Goal: Information Seeking & Learning: Learn about a topic

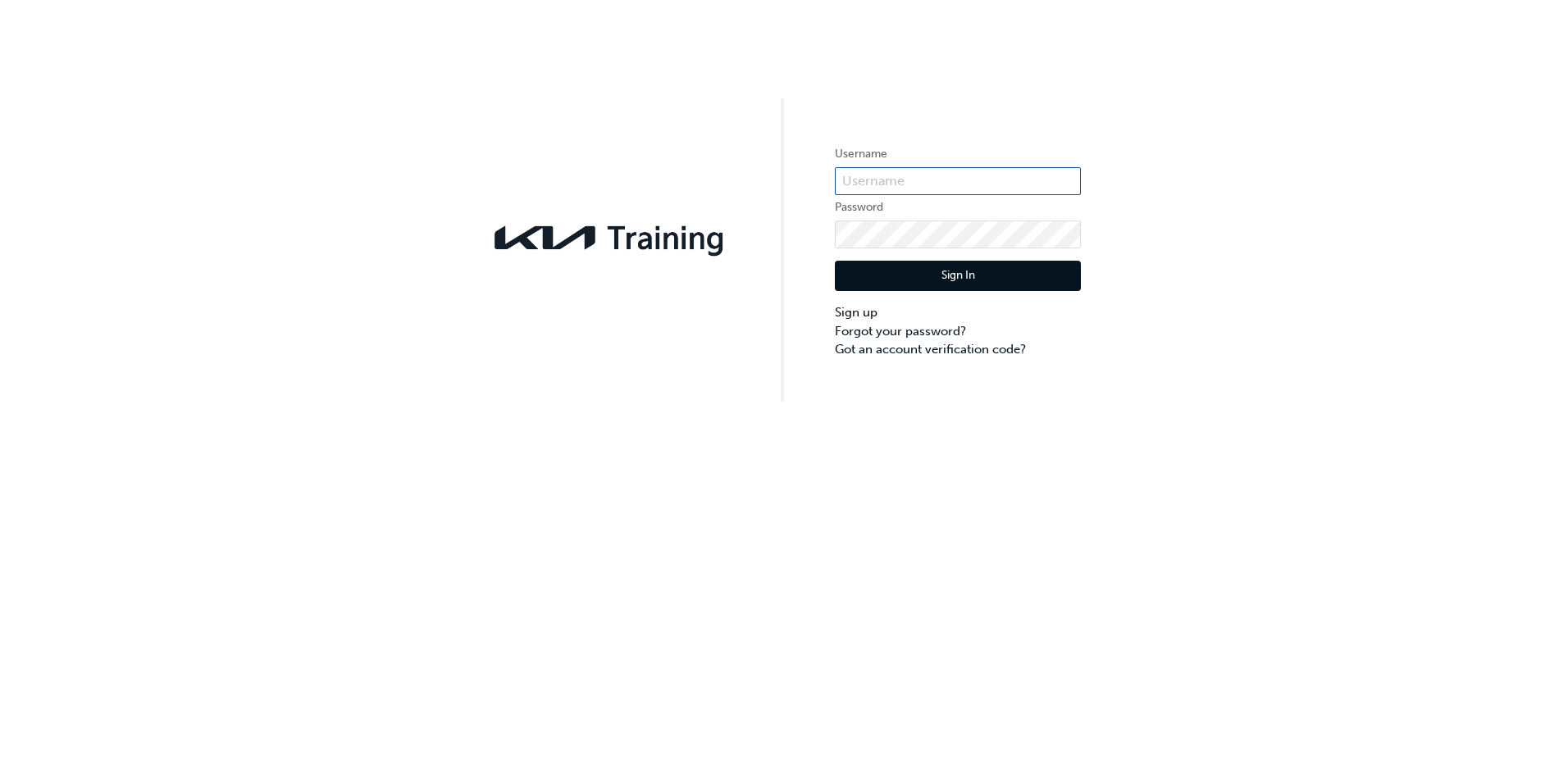
type input "KAU83806G8"
click at [927, 278] on button "Sign In" at bounding box center [958, 276] width 246 height 31
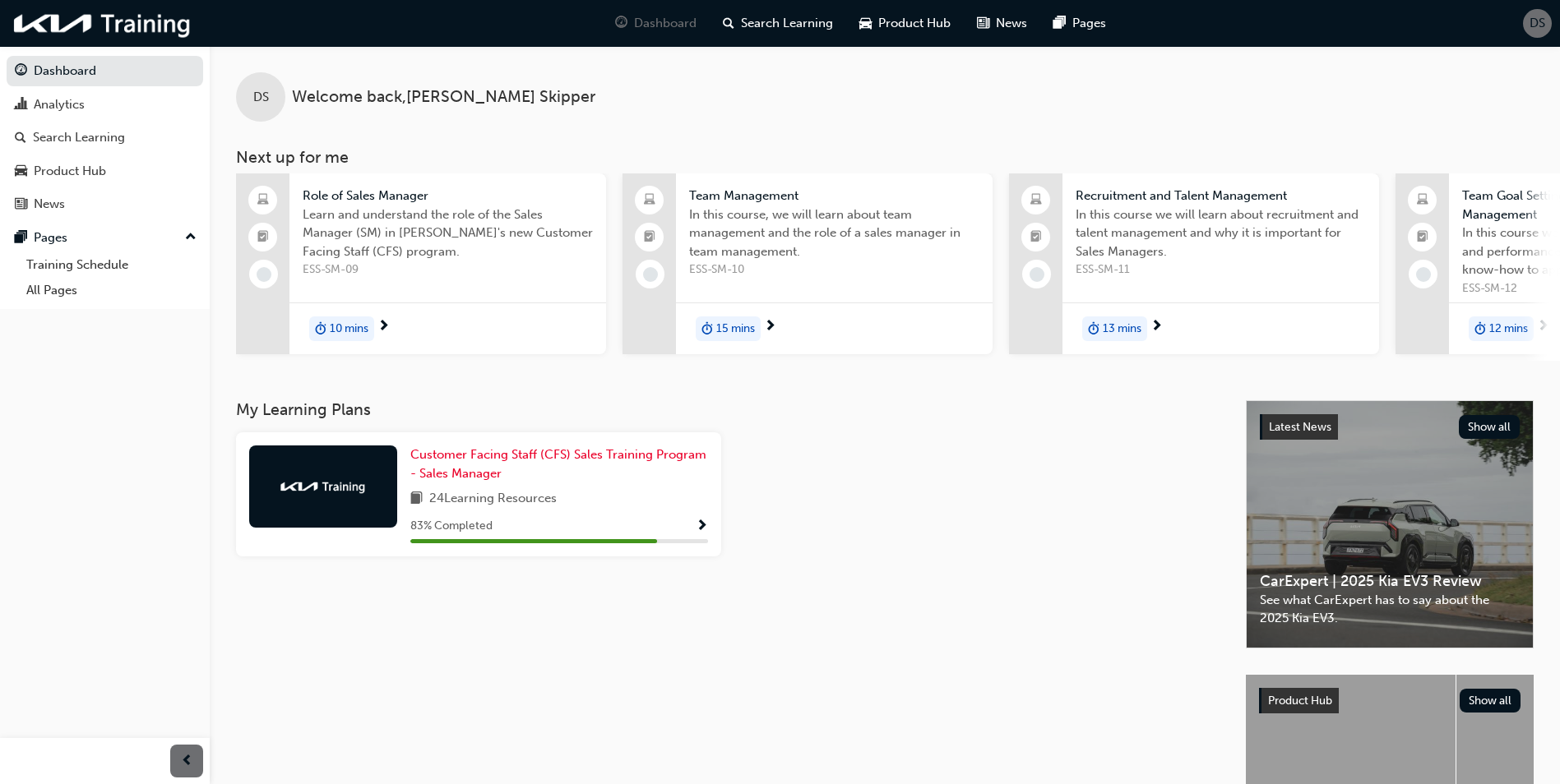
click at [370, 321] on div "10 mins" at bounding box center [341, 328] width 65 height 25
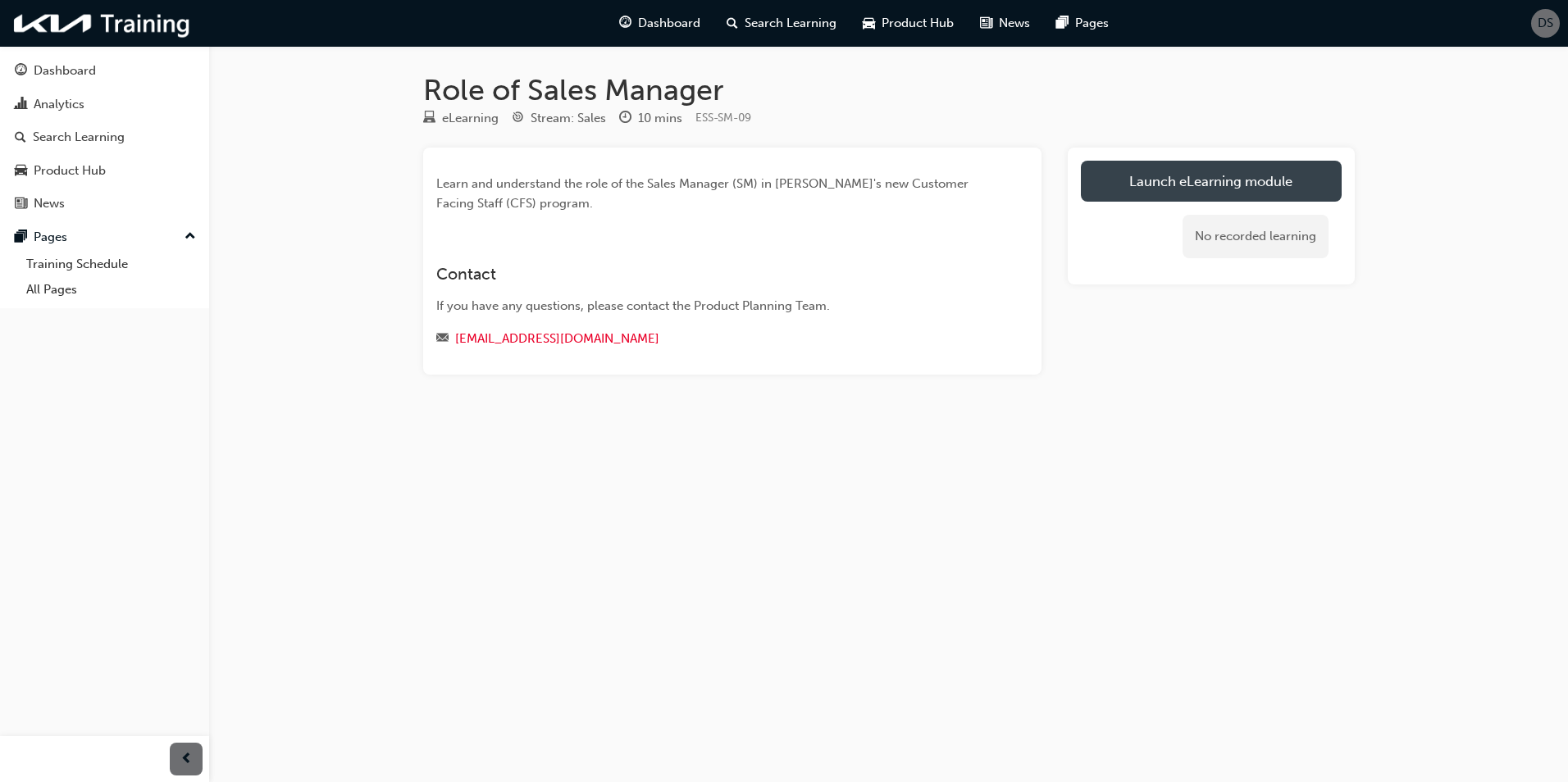
click at [1171, 180] on link "Launch eLearning module" at bounding box center [1212, 181] width 261 height 41
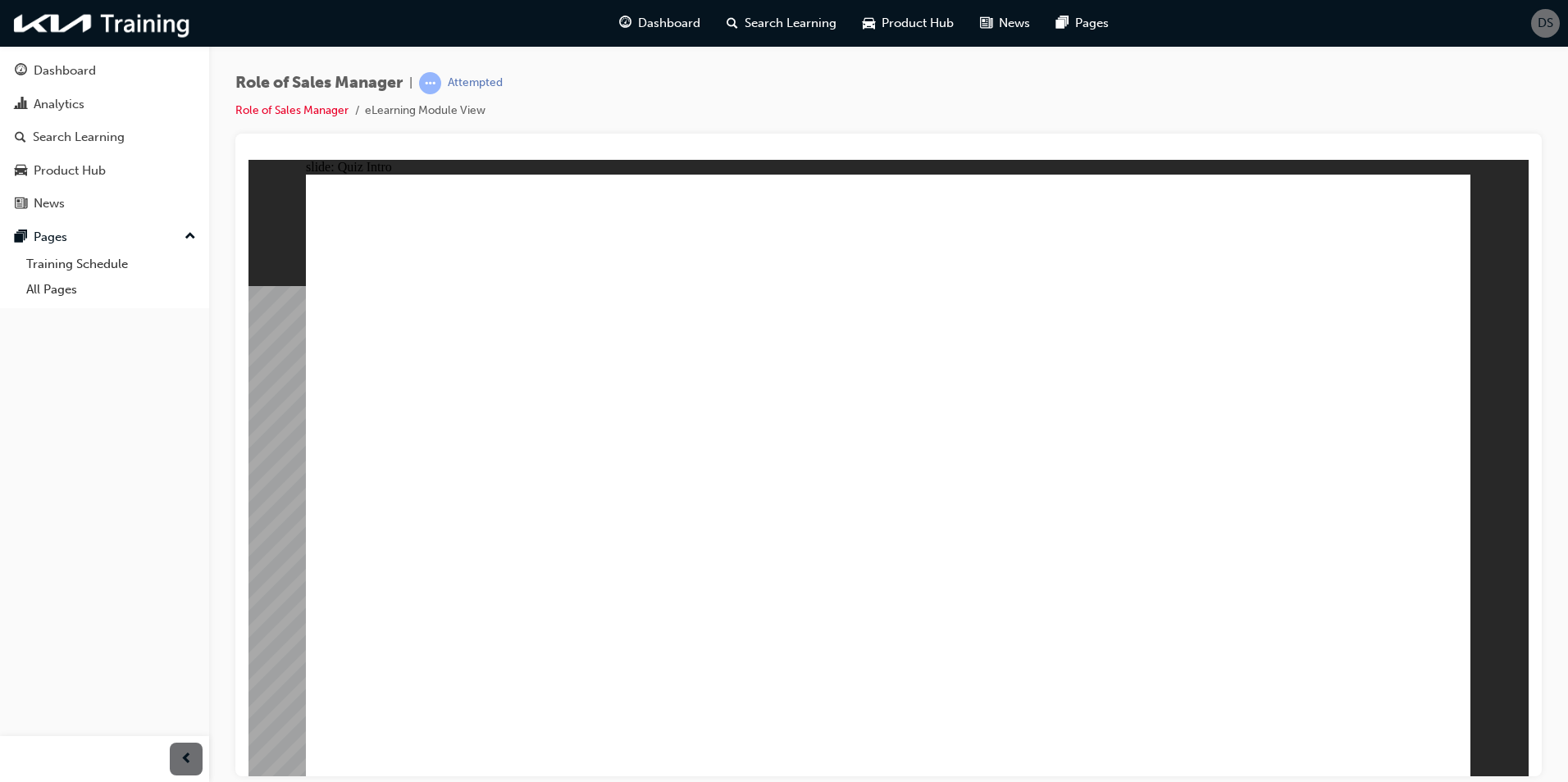
checkbox input "true"
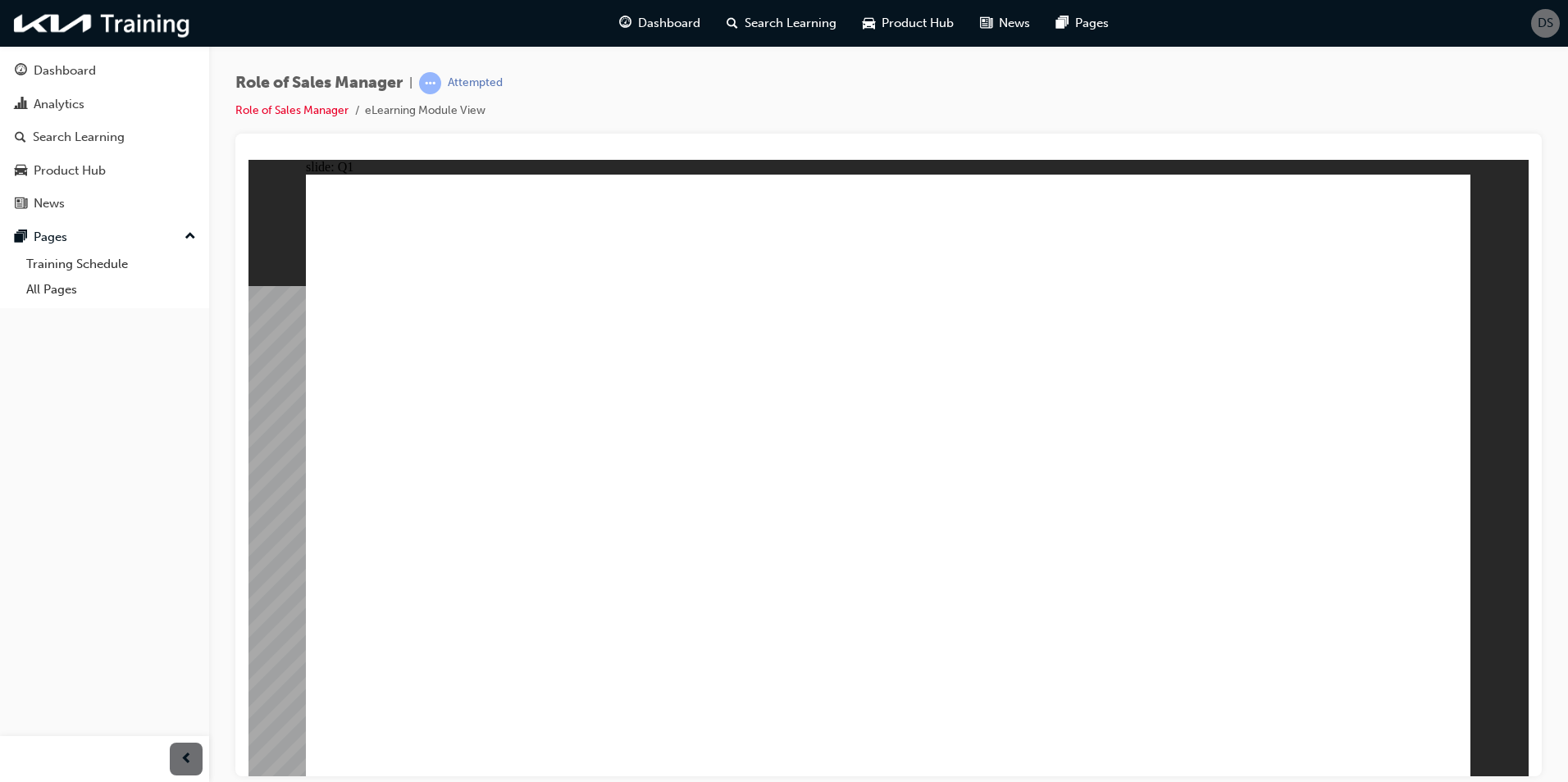
checkbox input "true"
radio input "true"
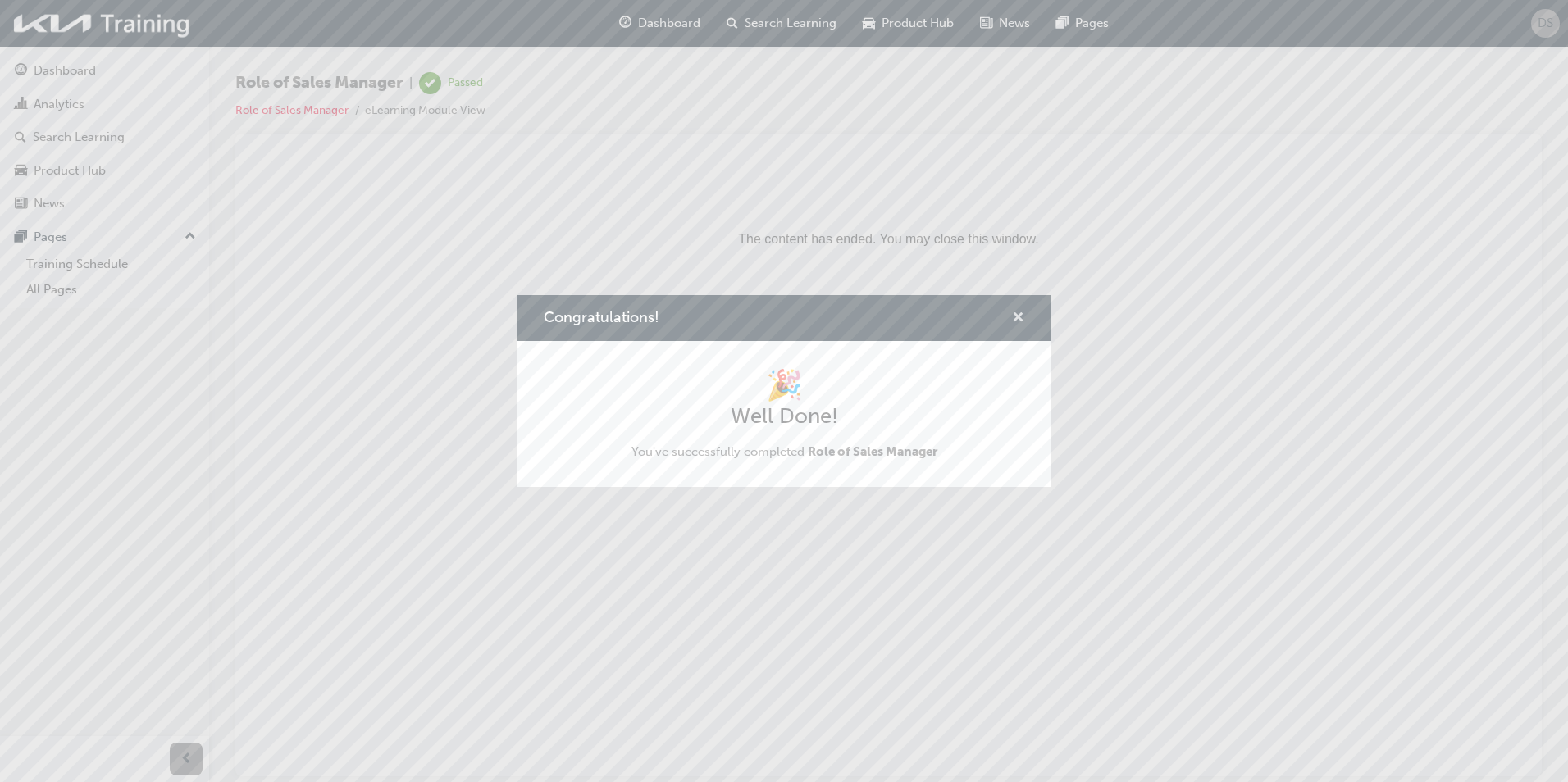
click at [1020, 316] on span "cross-icon" at bounding box center [1019, 318] width 13 height 14
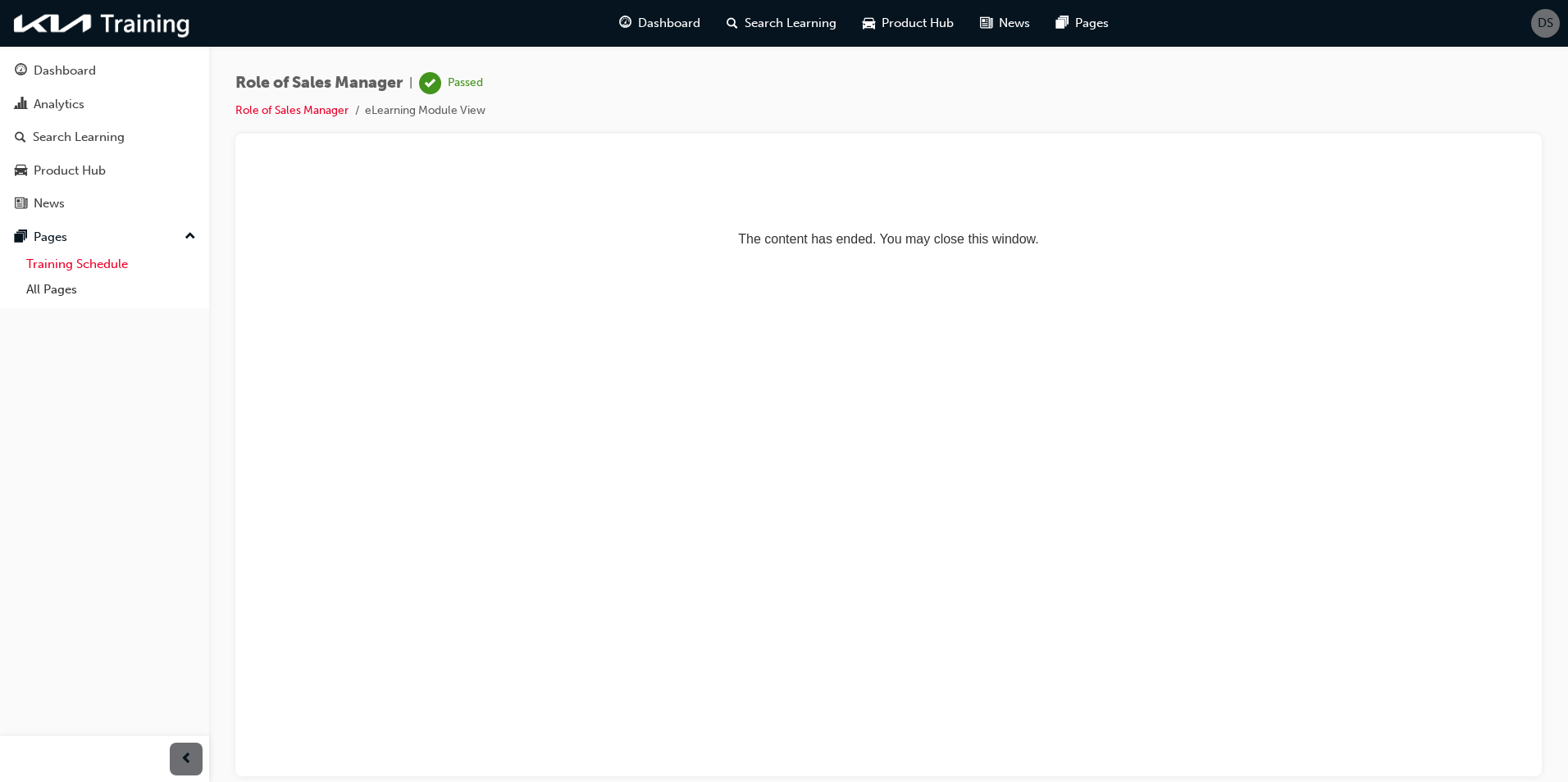
click at [107, 261] on link "Training Schedule" at bounding box center [111, 264] width 183 height 25
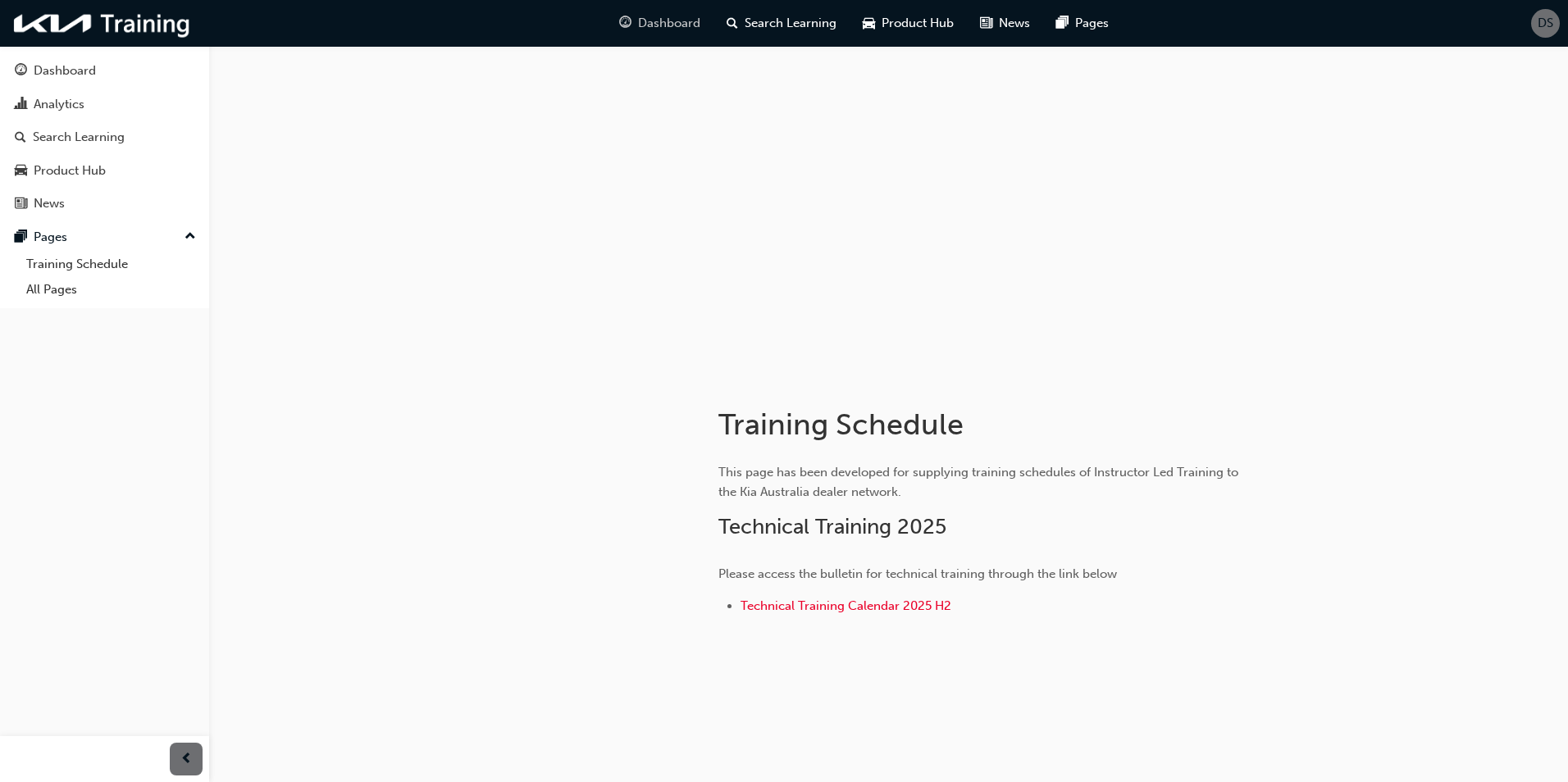
click at [637, 19] on div "Dashboard" at bounding box center [660, 24] width 108 height 34
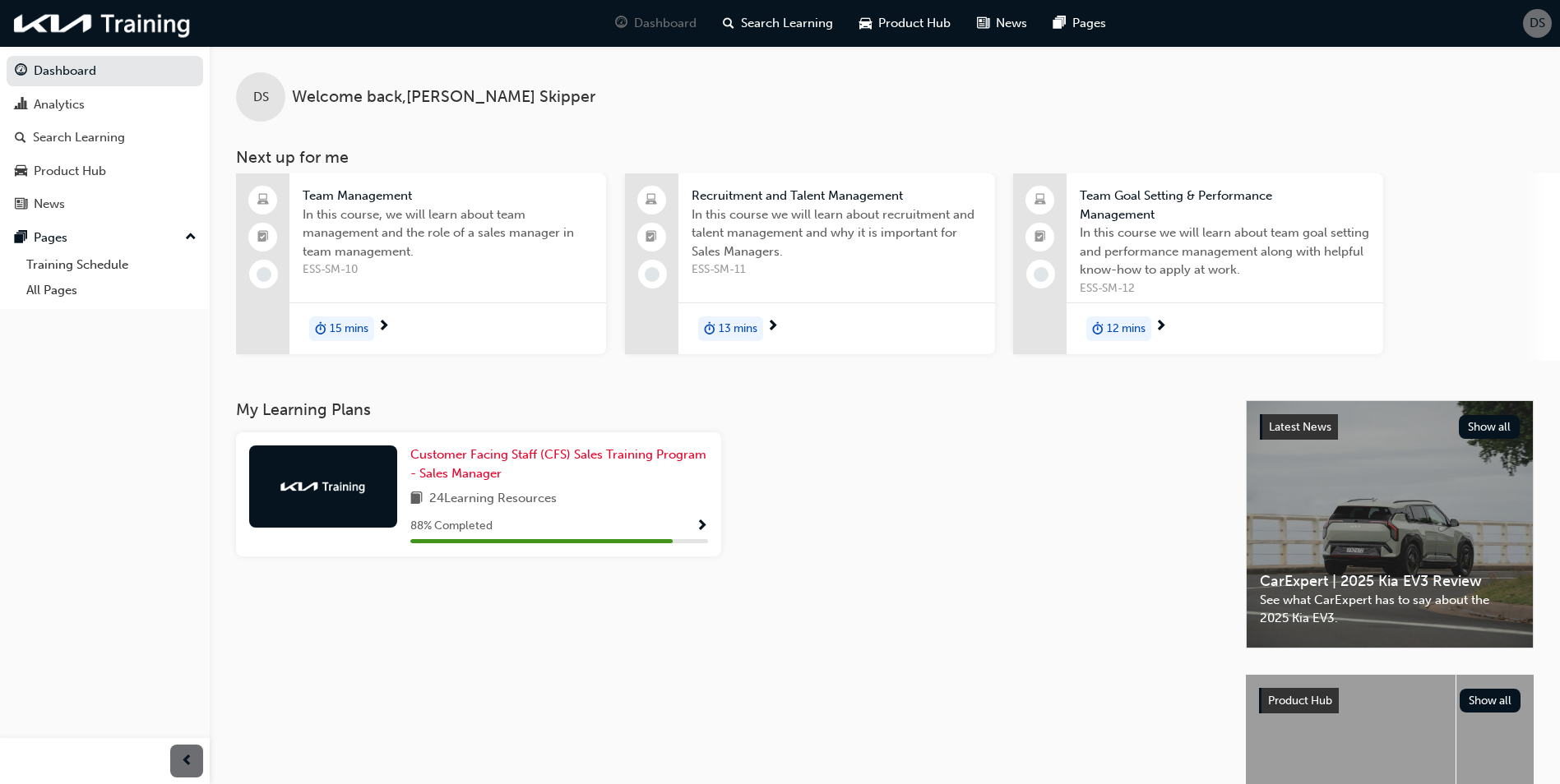
click at [356, 325] on span "15 mins" at bounding box center [349, 329] width 39 height 19
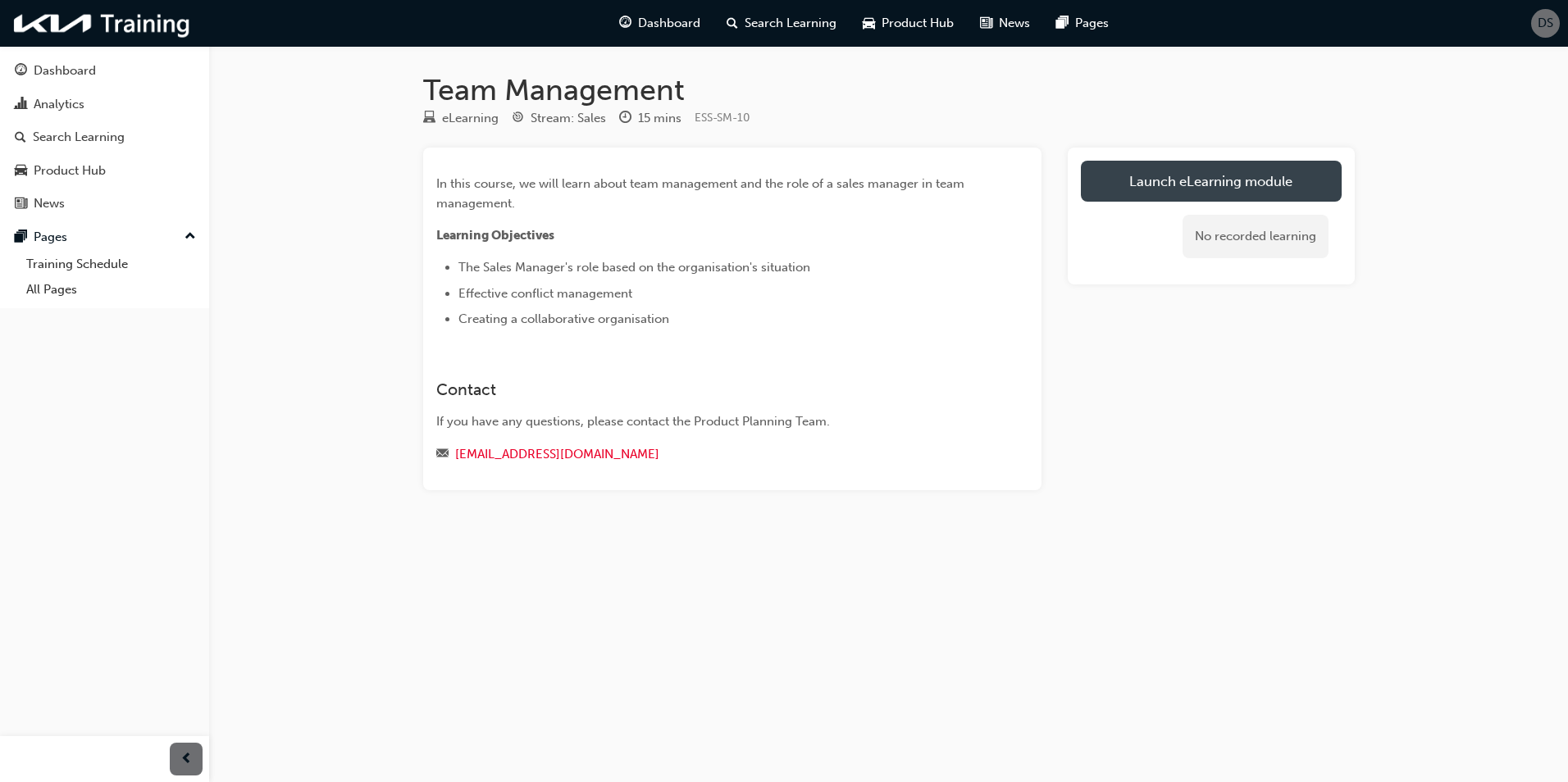
click at [1171, 184] on link "Launch eLearning module" at bounding box center [1212, 181] width 261 height 41
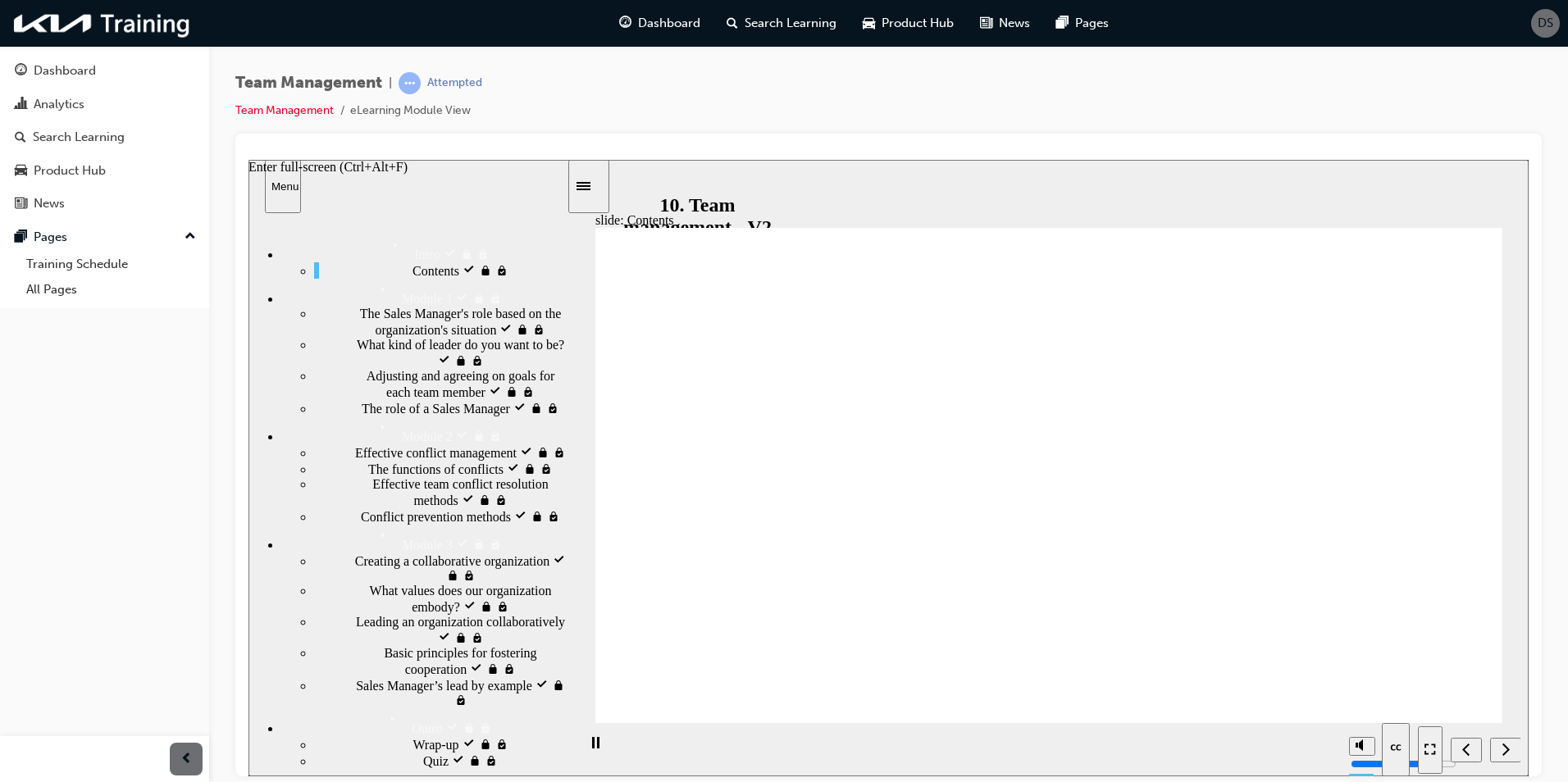
click at [1429, 750] on icon "Enter full-screen (Ctrl+Alt+F)" at bounding box center [1431, 749] width 12 height 12
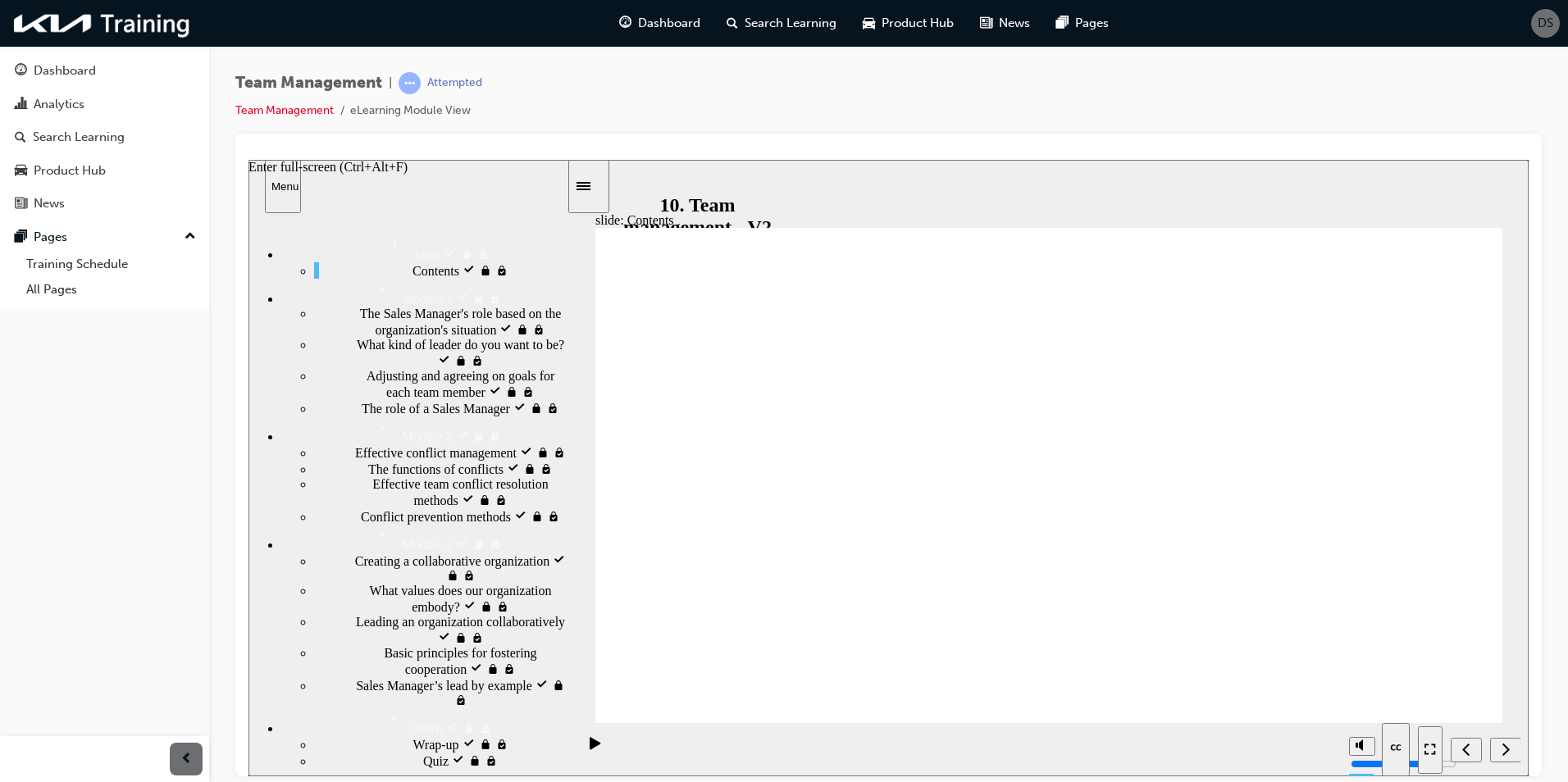
click at [1429, 750] on icon "Enter full-screen (Ctrl+Alt+F)" at bounding box center [1431, 749] width 12 height 12
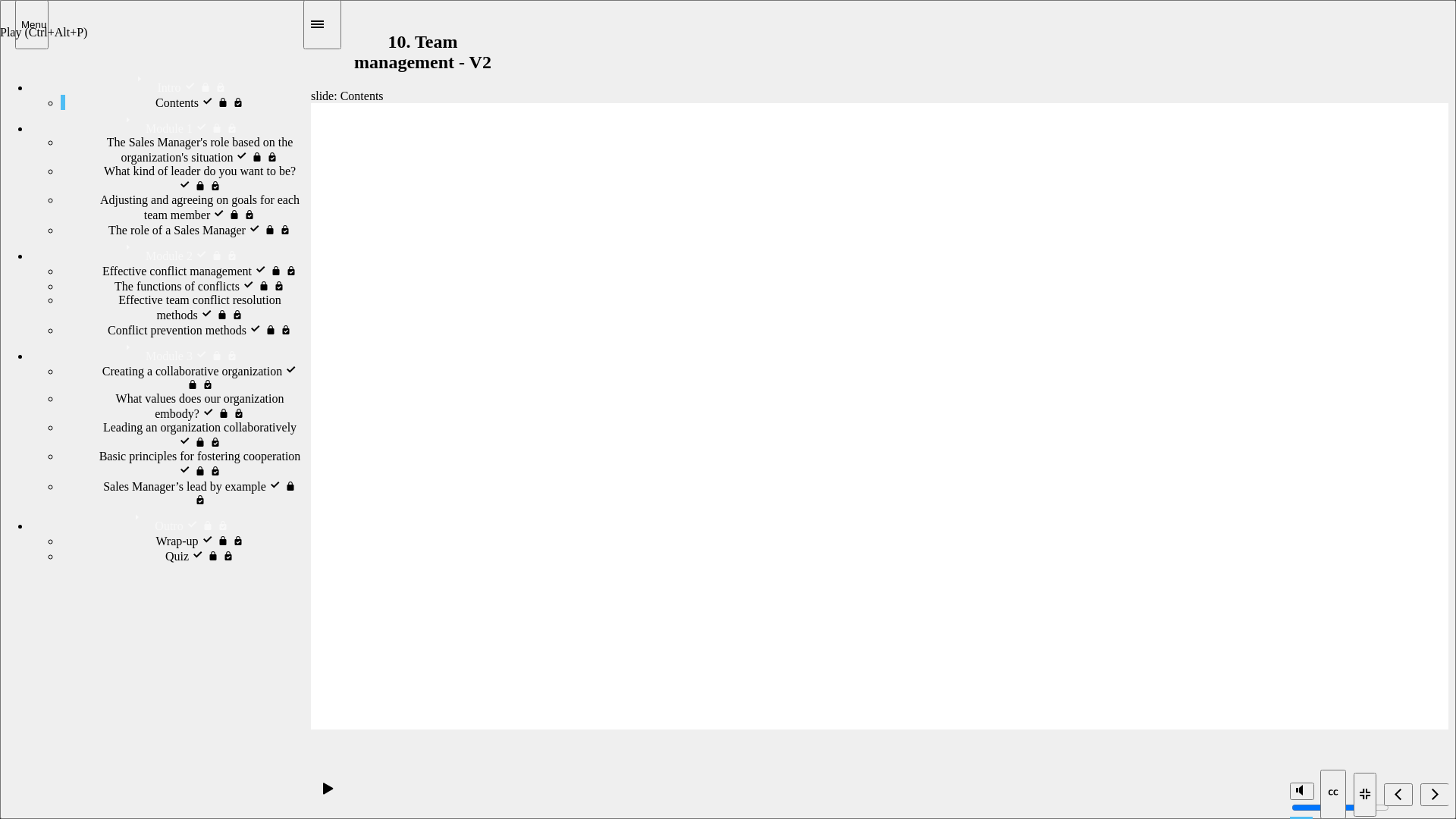
click at [325, 723] on icon "Play (Ctrl+Alt+P)" at bounding box center [329, 789] width 11 height 13
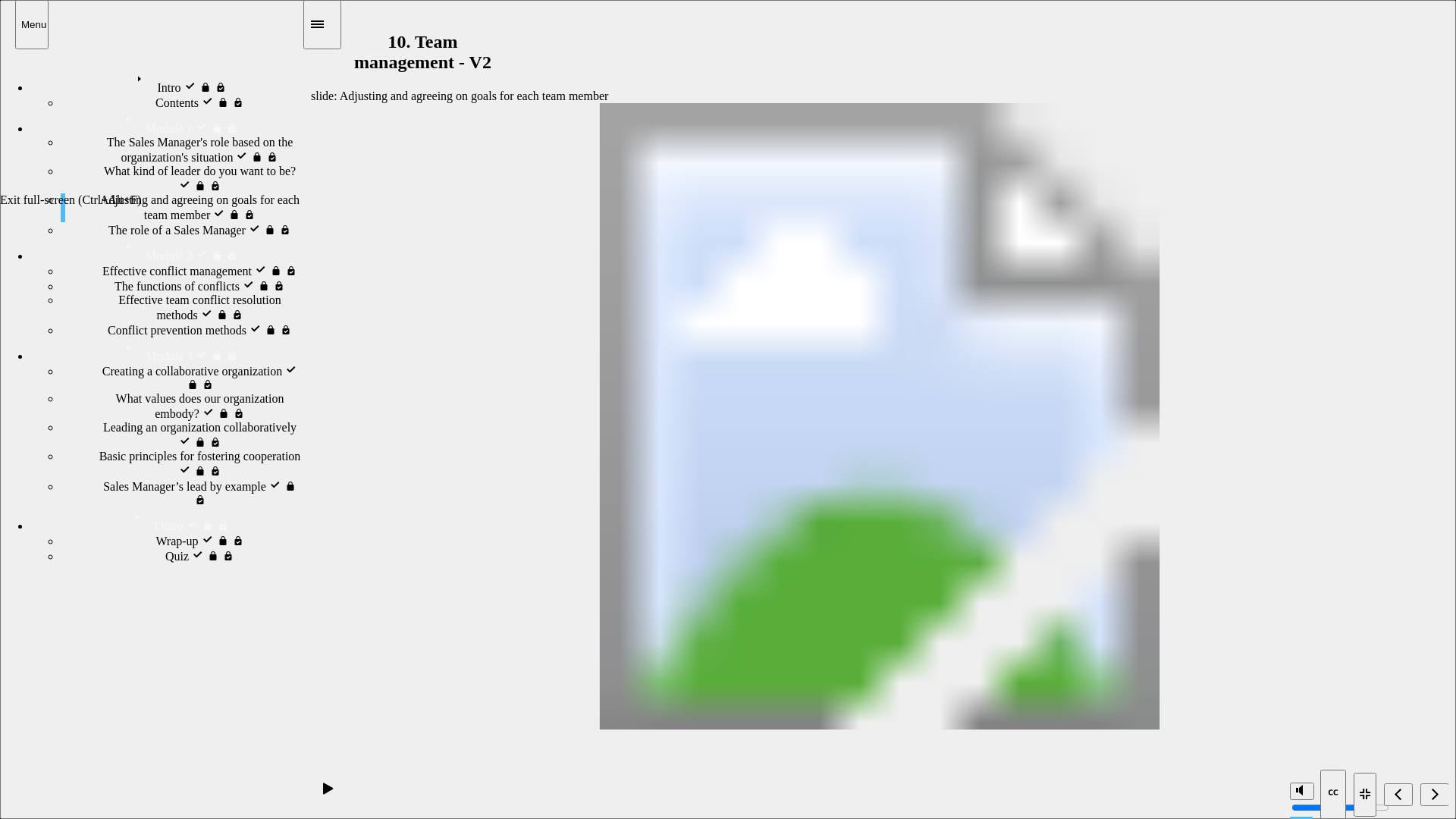
click at [1367, 723] on icon "Exit full-screen (Ctrl+Alt+F)" at bounding box center [1368, 792] width 5 height 5
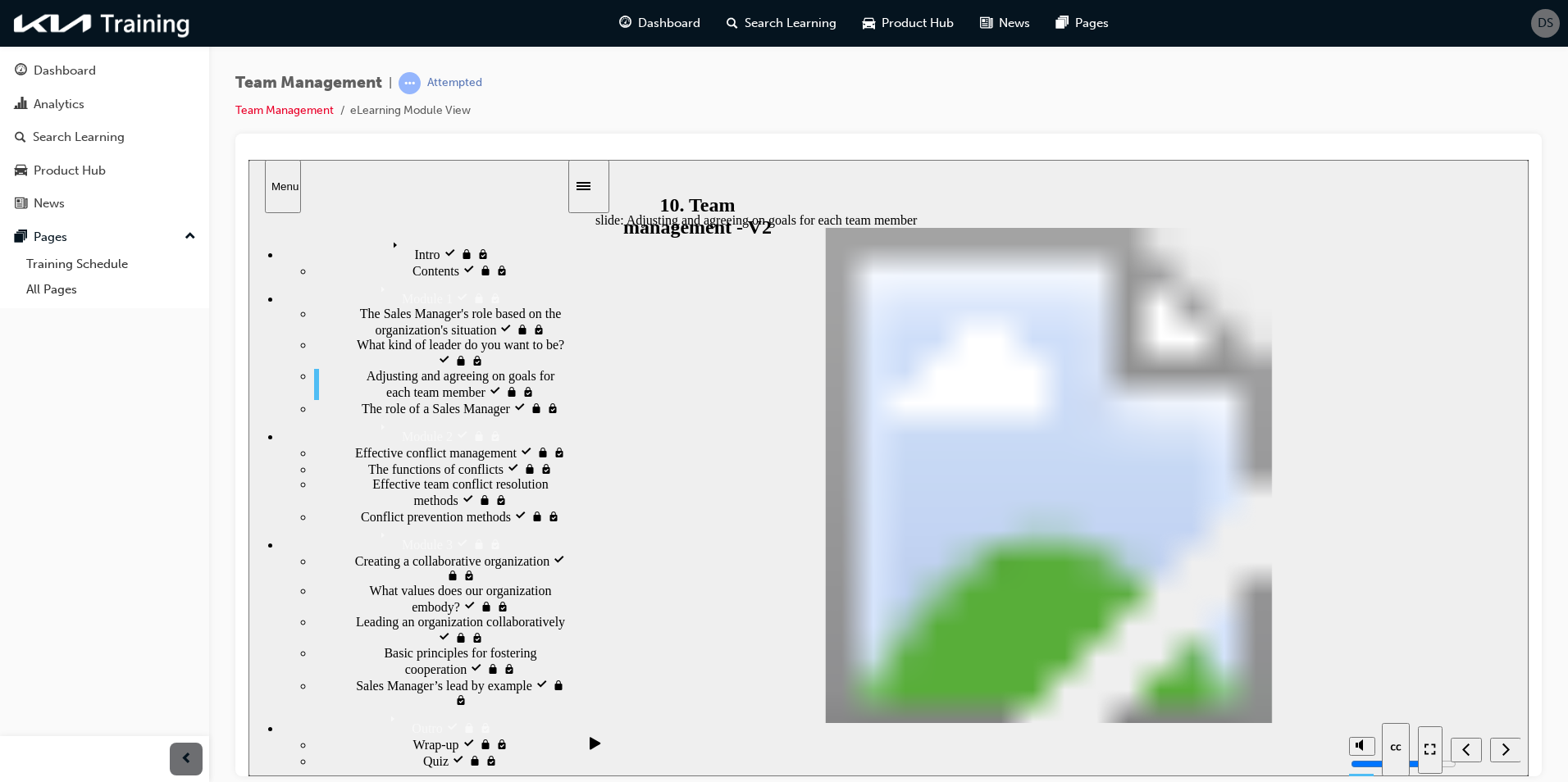
drag, startPoint x: 588, startPoint y: 746, endPoint x: 665, endPoint y: 687, distance: 97.0
click at [590, 745] on icon "Play (Ctrl+Alt+P)" at bounding box center [595, 742] width 11 height 13
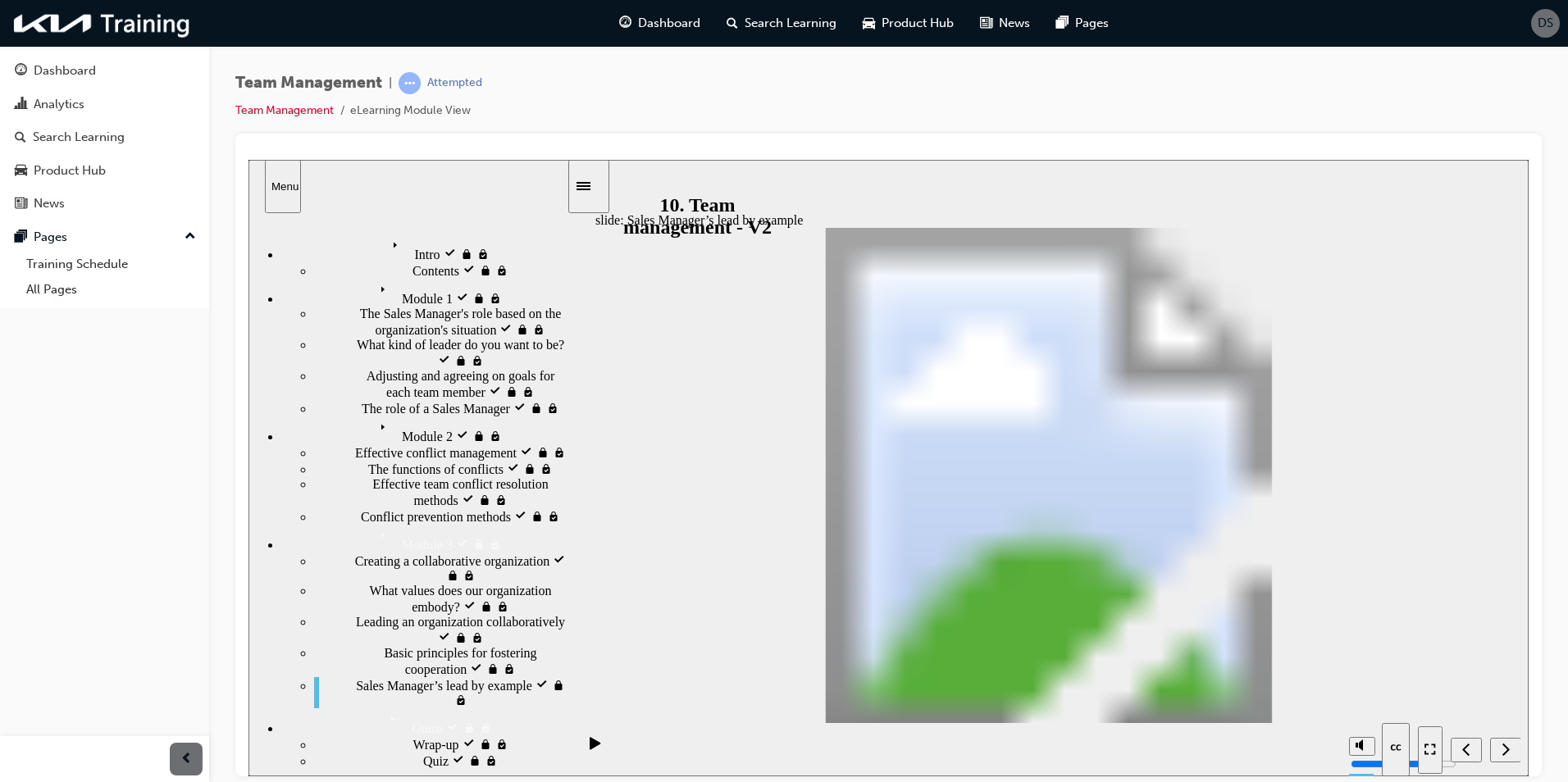
drag, startPoint x: 1389, startPoint y: 497, endPoint x: 789, endPoint y: 421, distance: 604.8
drag, startPoint x: 1394, startPoint y: 554, endPoint x: 1112, endPoint y: 423, distance: 310.9
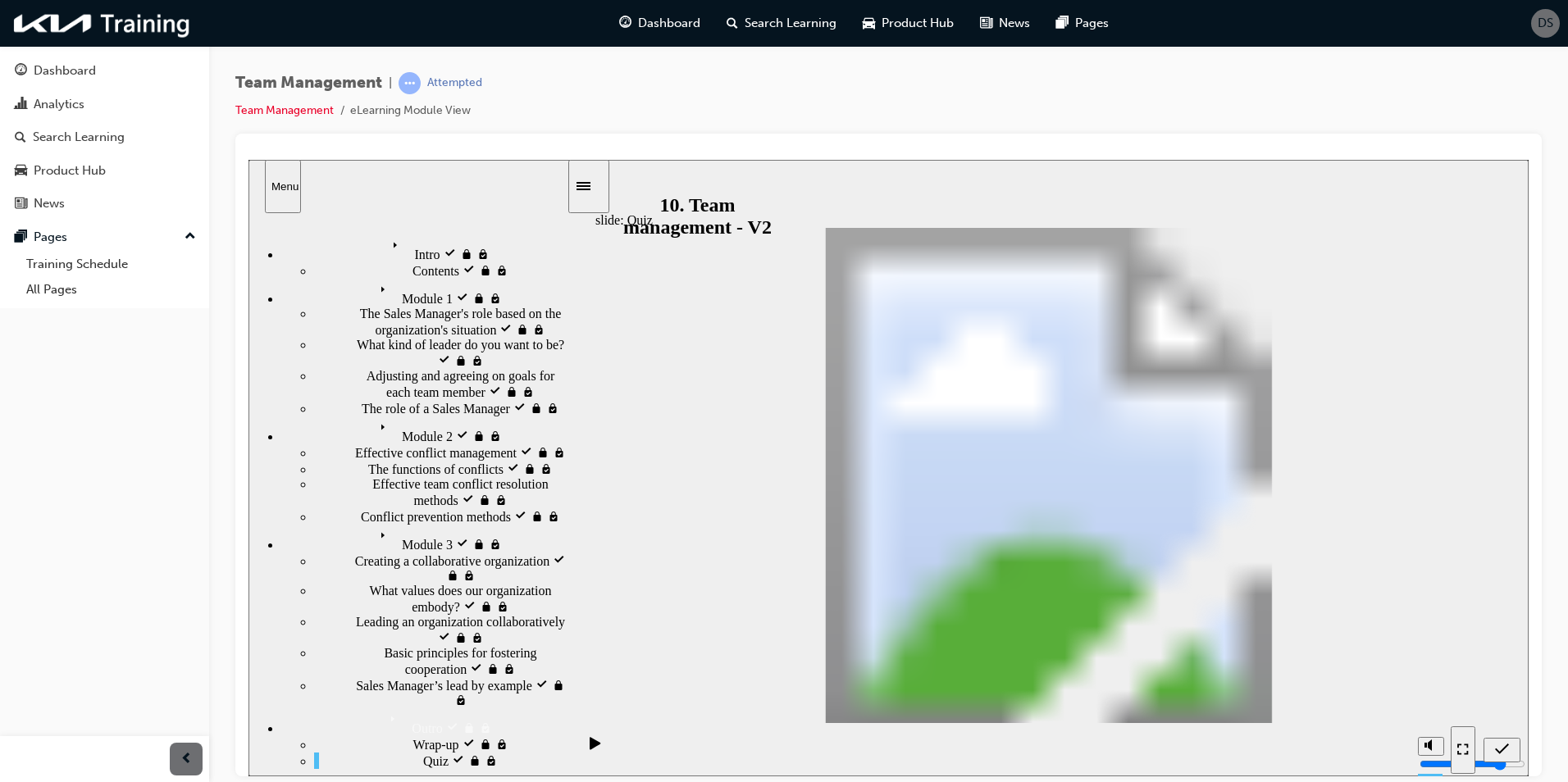
drag, startPoint x: 1131, startPoint y: 421, endPoint x: 730, endPoint y: 689, distance: 482.3
drag, startPoint x: 777, startPoint y: 427, endPoint x: 1103, endPoint y: 421, distance: 326.1
drag, startPoint x: 1407, startPoint y: 548, endPoint x: 789, endPoint y: 418, distance: 631.5
radio input "true"
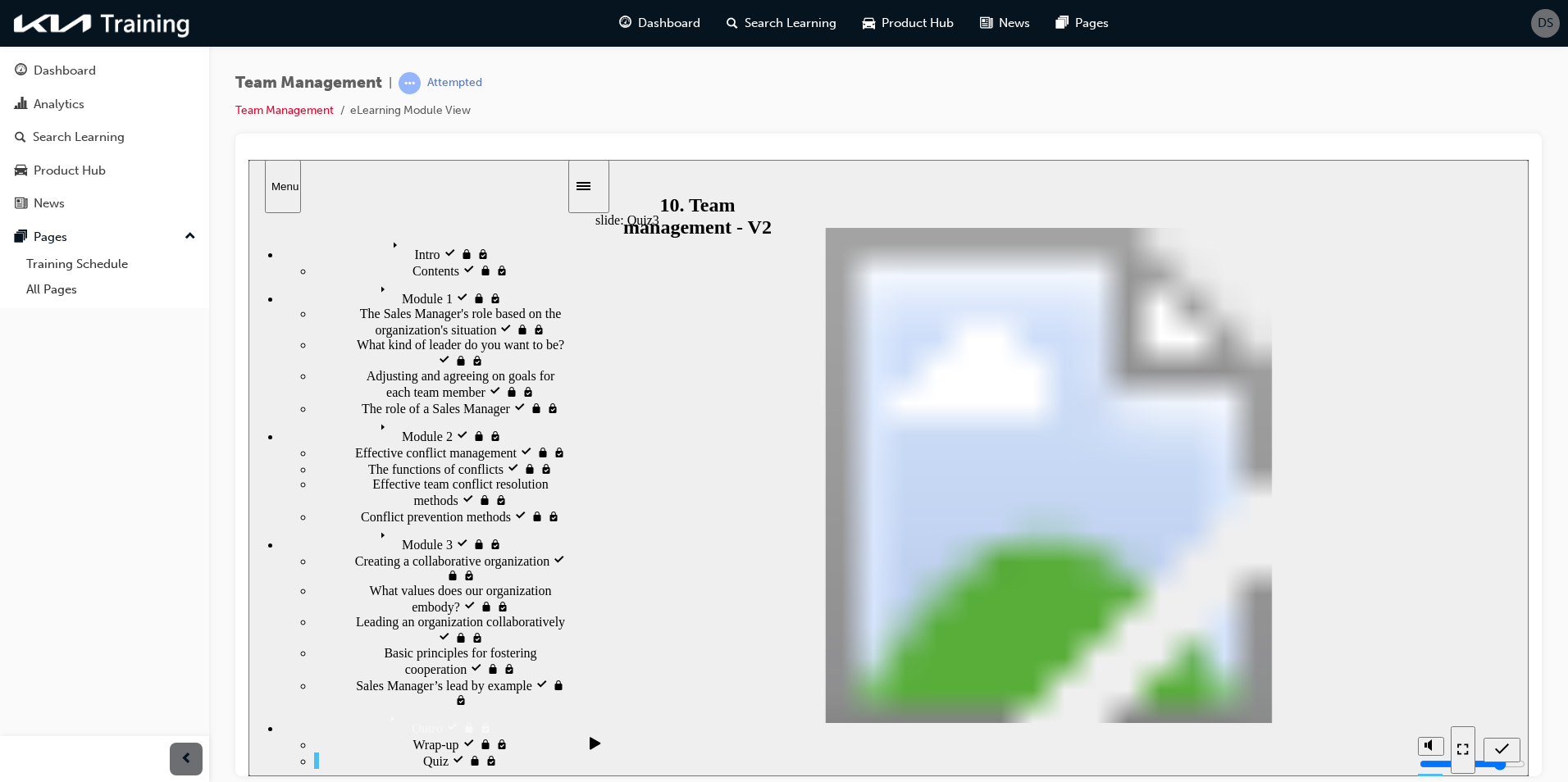
radio input "true"
drag, startPoint x: 1455, startPoint y: 697, endPoint x: 1124, endPoint y: 559, distance: 358.6
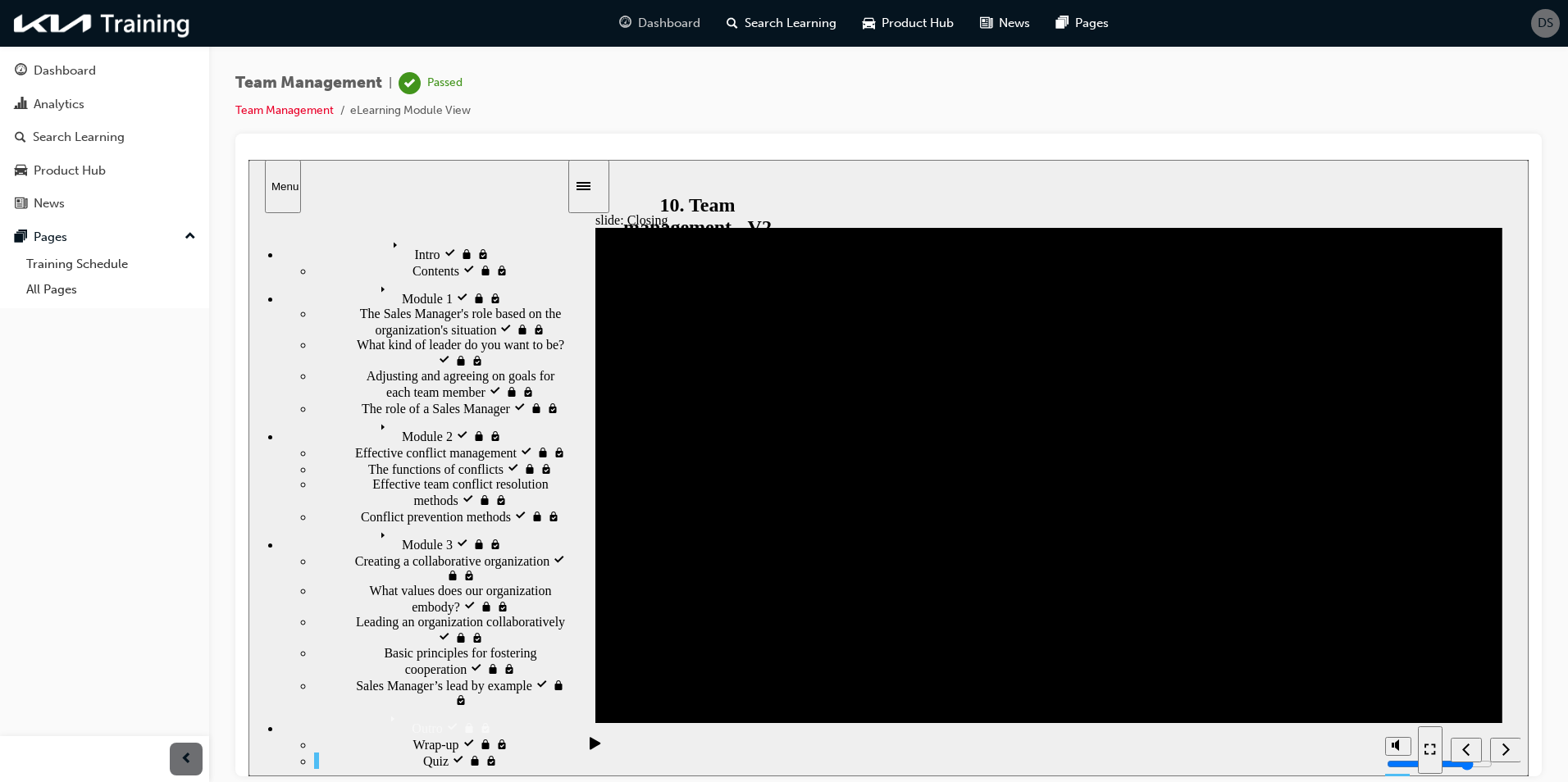
click at [644, 23] on span "Dashboard" at bounding box center [670, 23] width 63 height 19
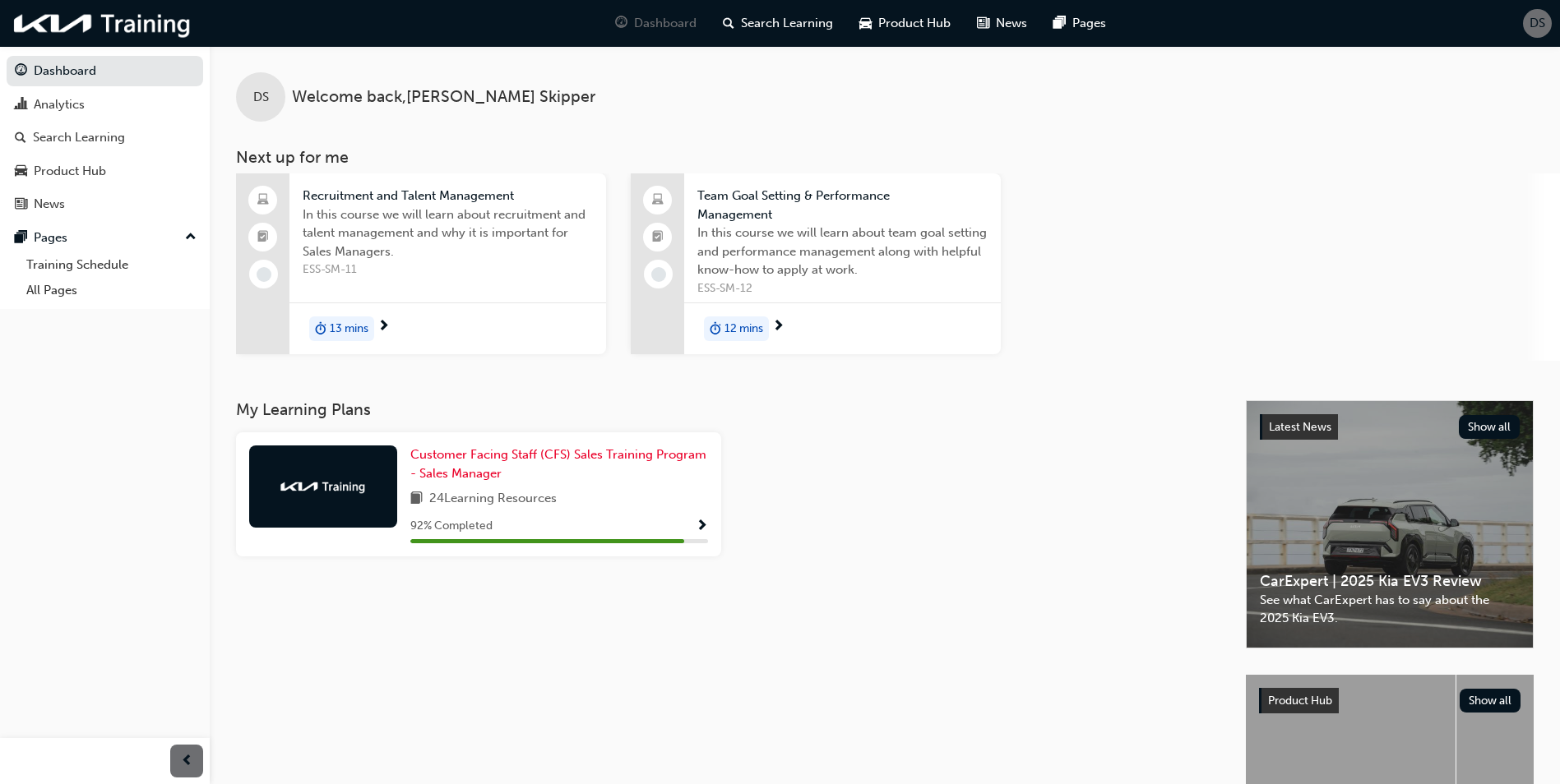
click at [373, 332] on div "13 mins" at bounding box center [341, 328] width 65 height 25
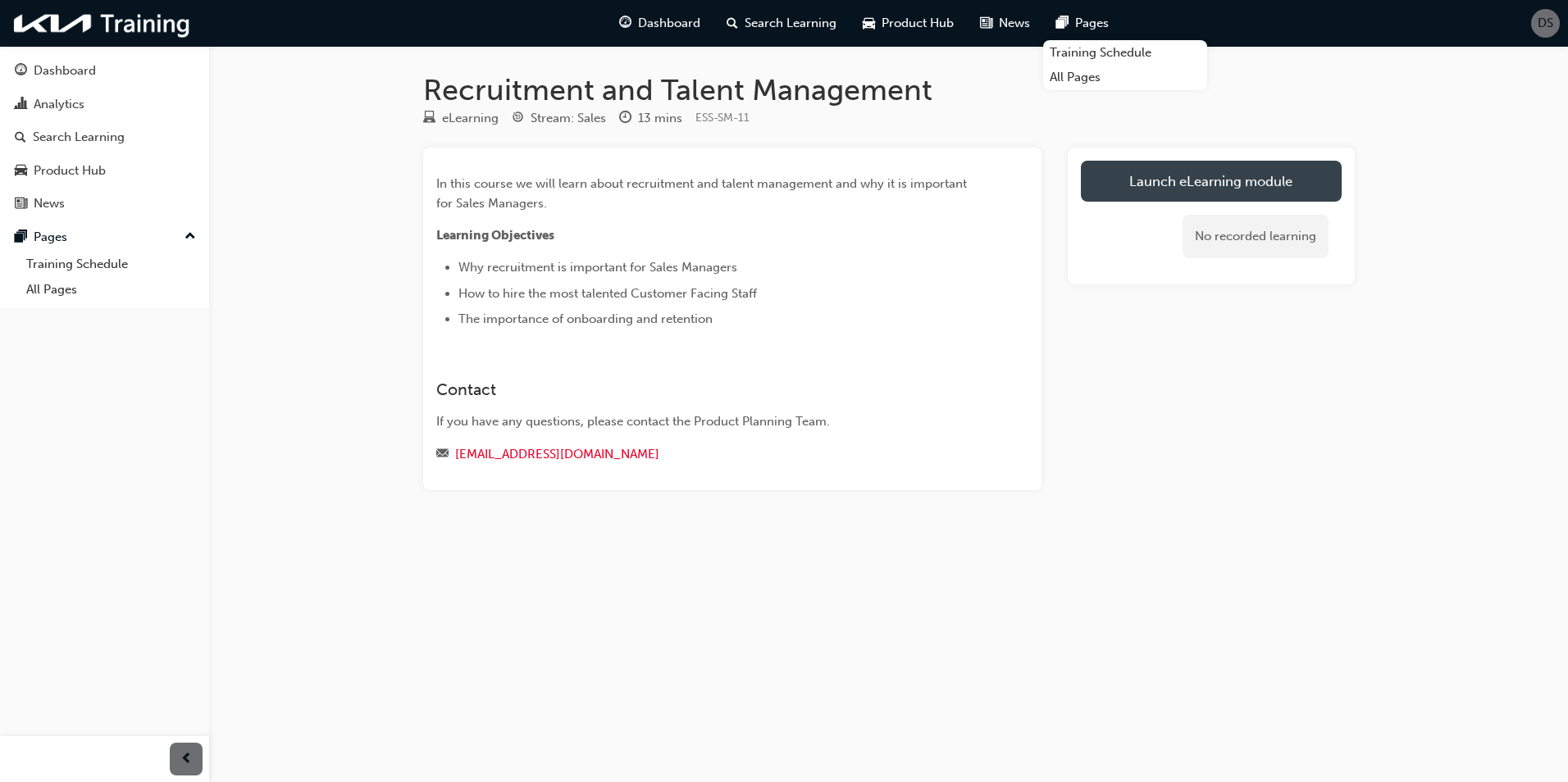
click at [1190, 176] on link "Launch eLearning module" at bounding box center [1212, 181] width 261 height 41
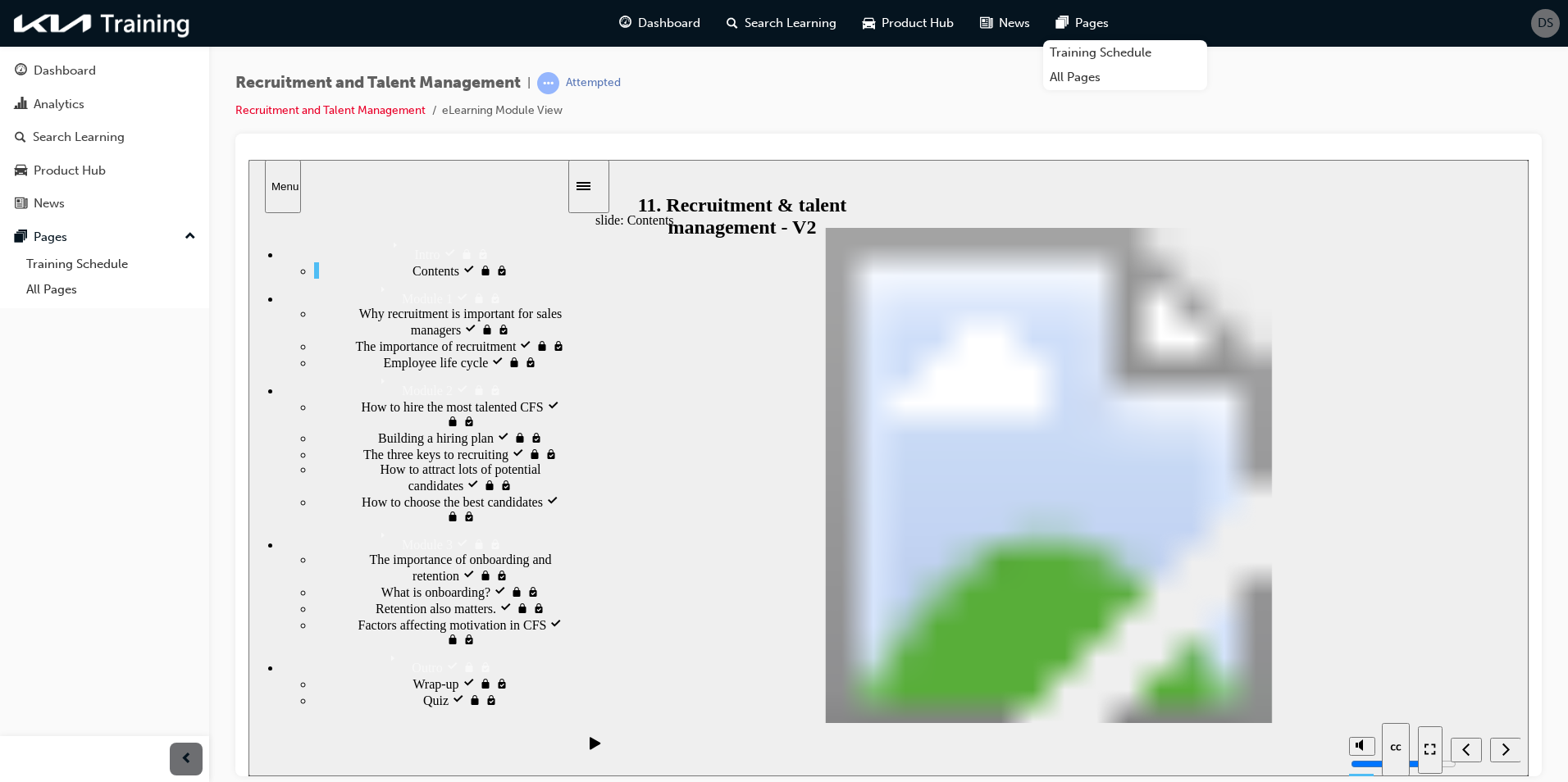
drag, startPoint x: 1431, startPoint y: 750, endPoint x: 1682, endPoint y: 969, distance: 333.1
click at [1431, 749] on icon "Enter full-screen (Ctrl+Alt+F)" at bounding box center [1431, 749] width 12 height 12
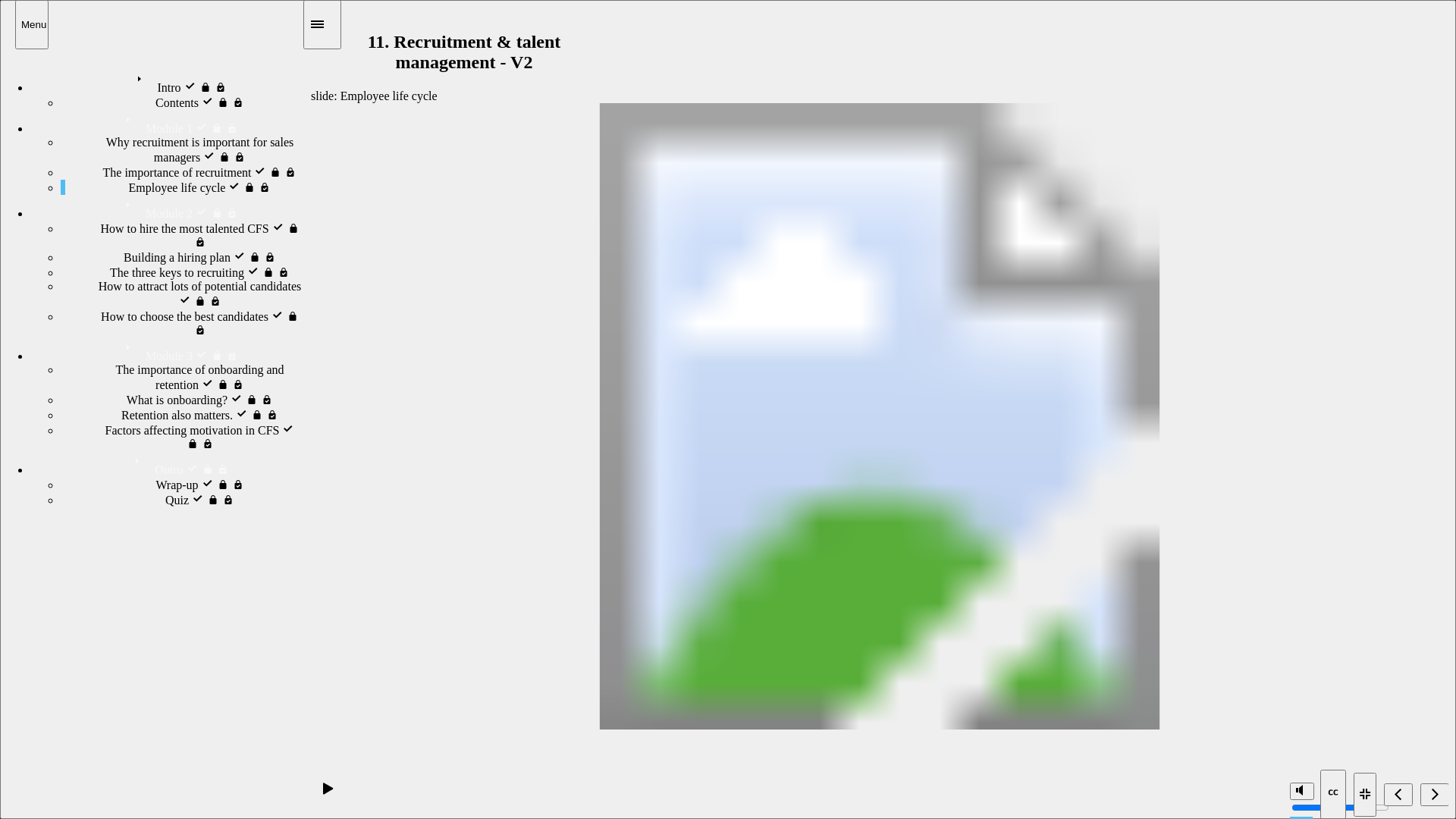
drag, startPoint x: 1335, startPoint y: 283, endPoint x: 1323, endPoint y: 287, distance: 12.6
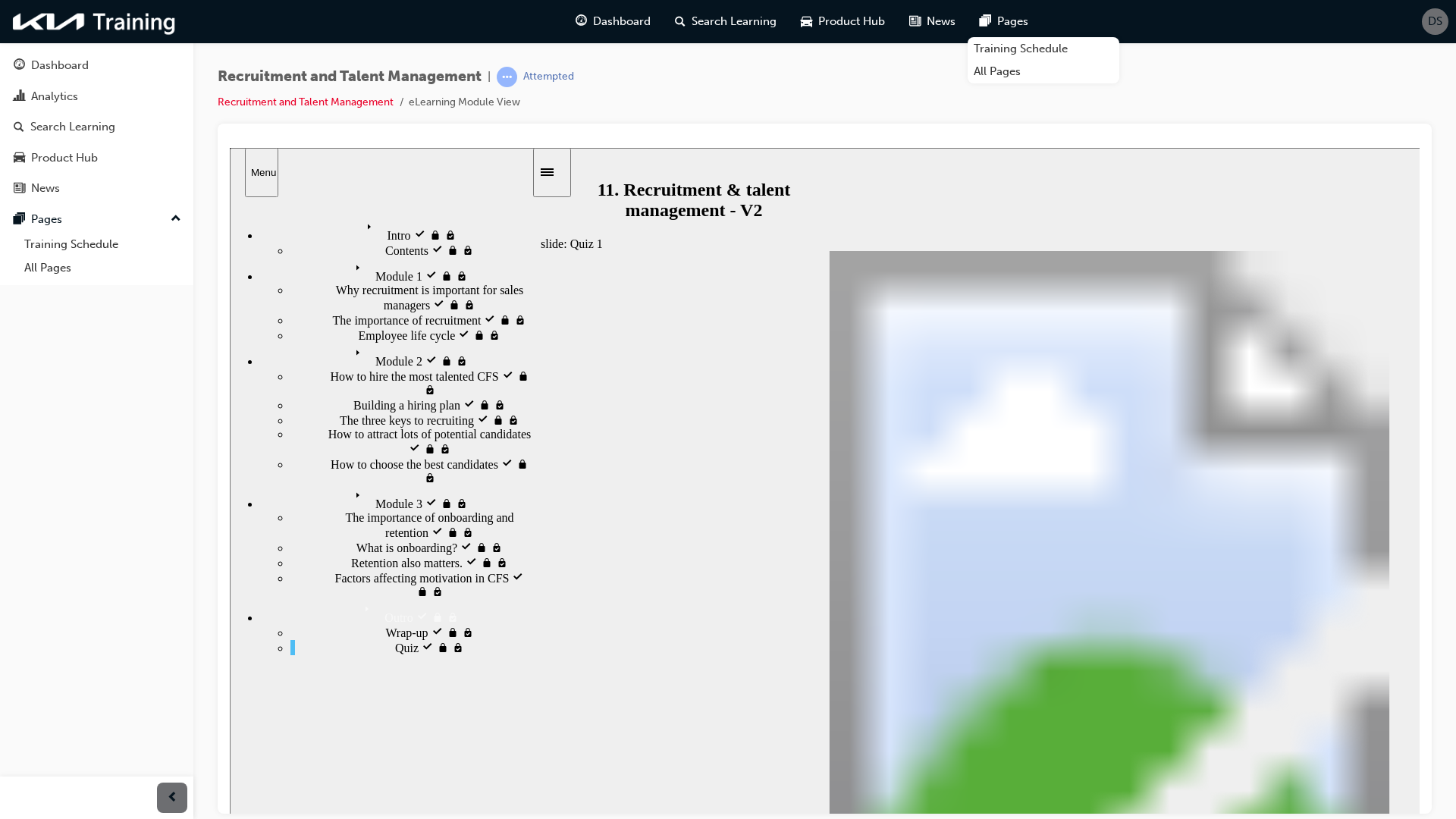
radio input "true"
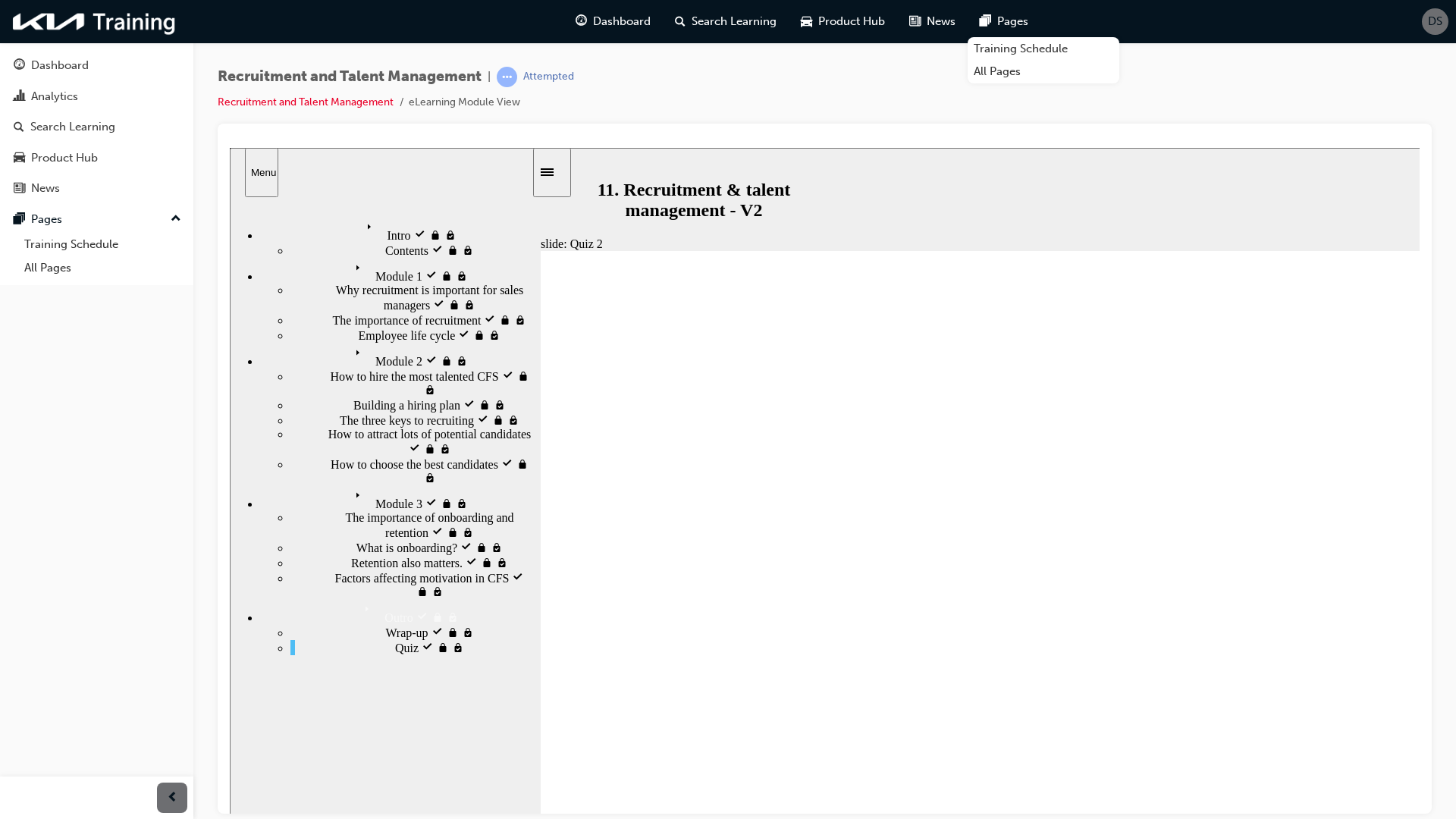
radio input "true"
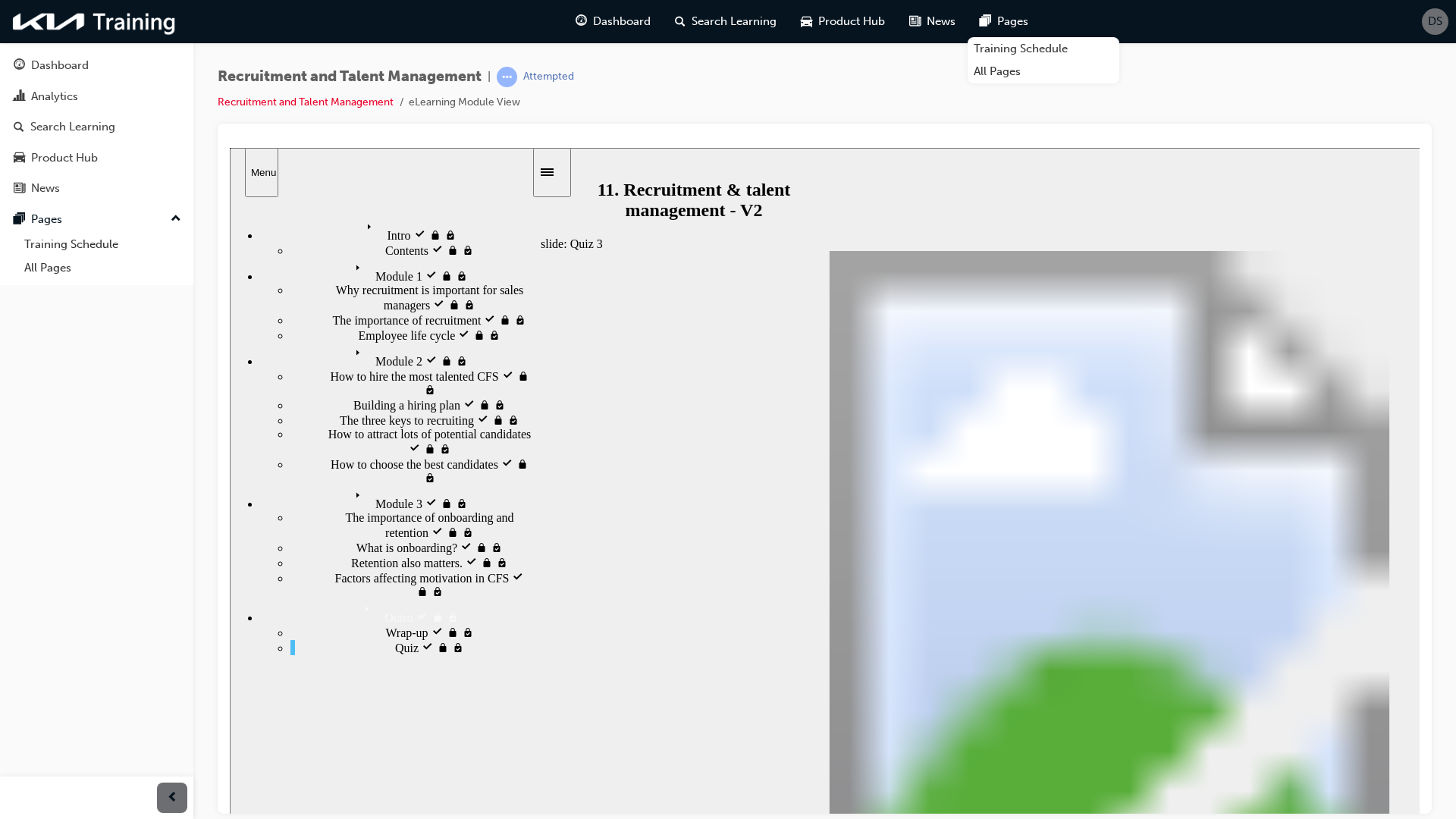
radio input "true"
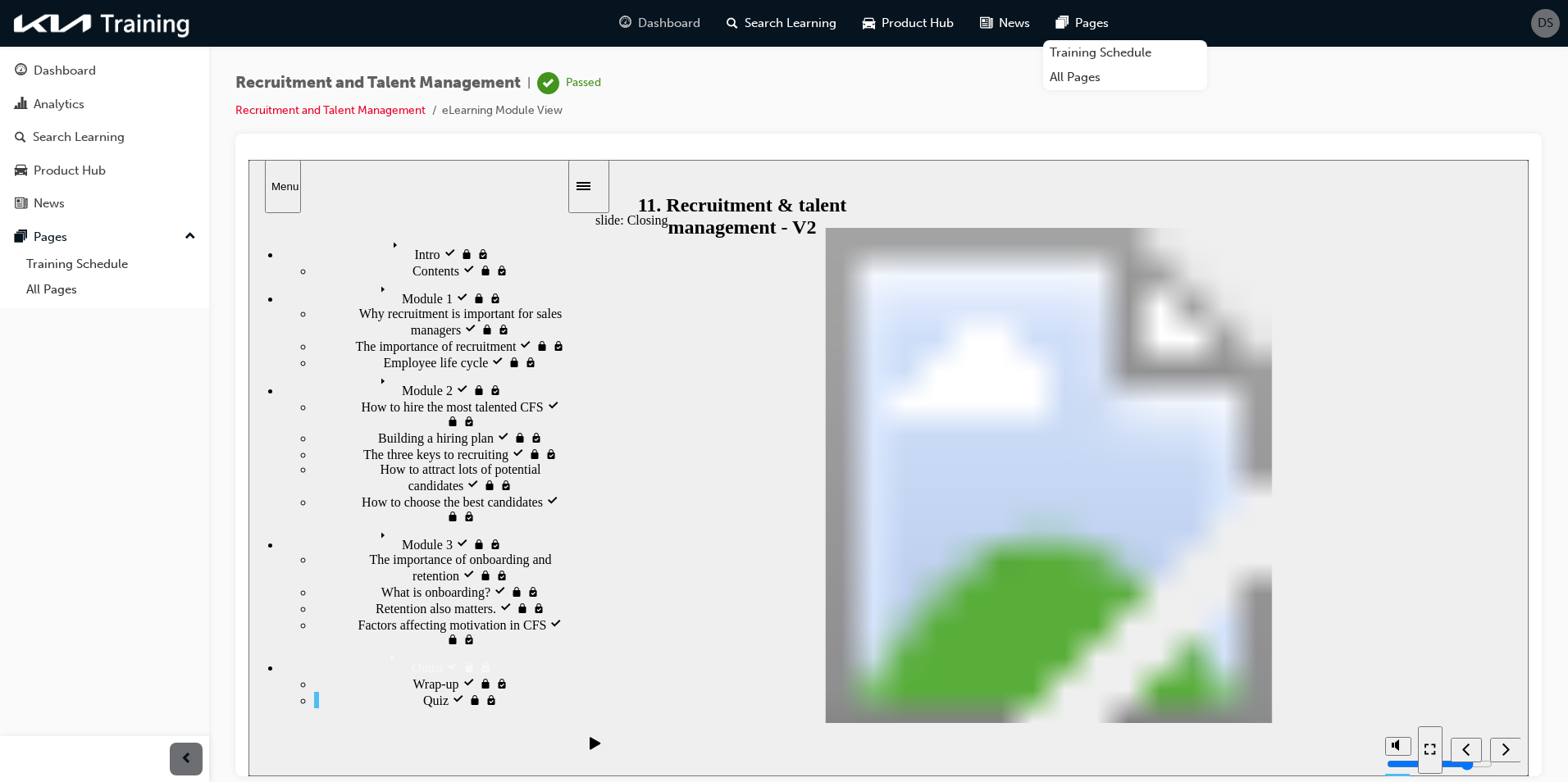
click at [658, 18] on span "Dashboard" at bounding box center [670, 23] width 63 height 19
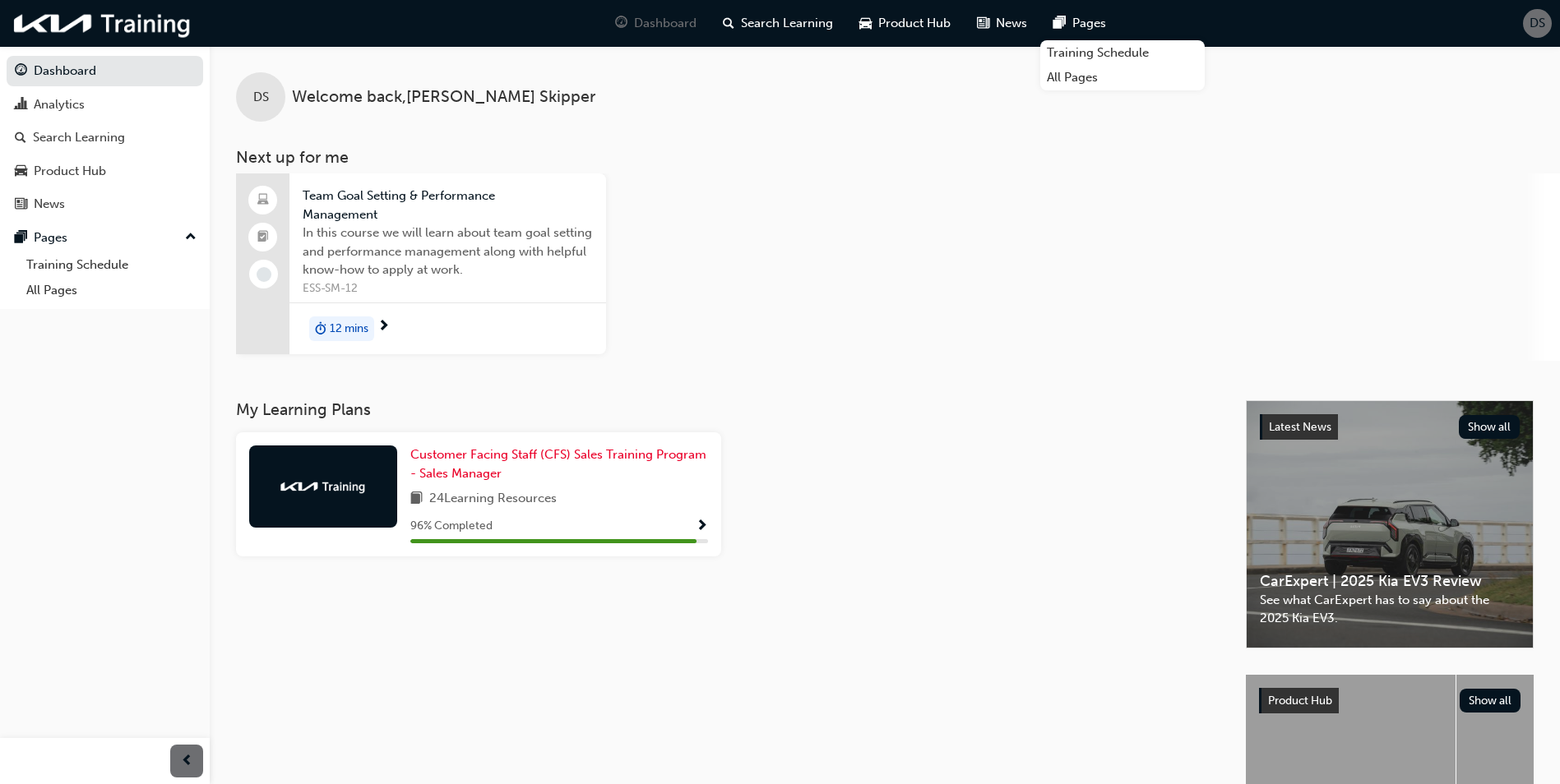
click at [378, 322] on span "next-icon" at bounding box center [384, 327] width 13 height 14
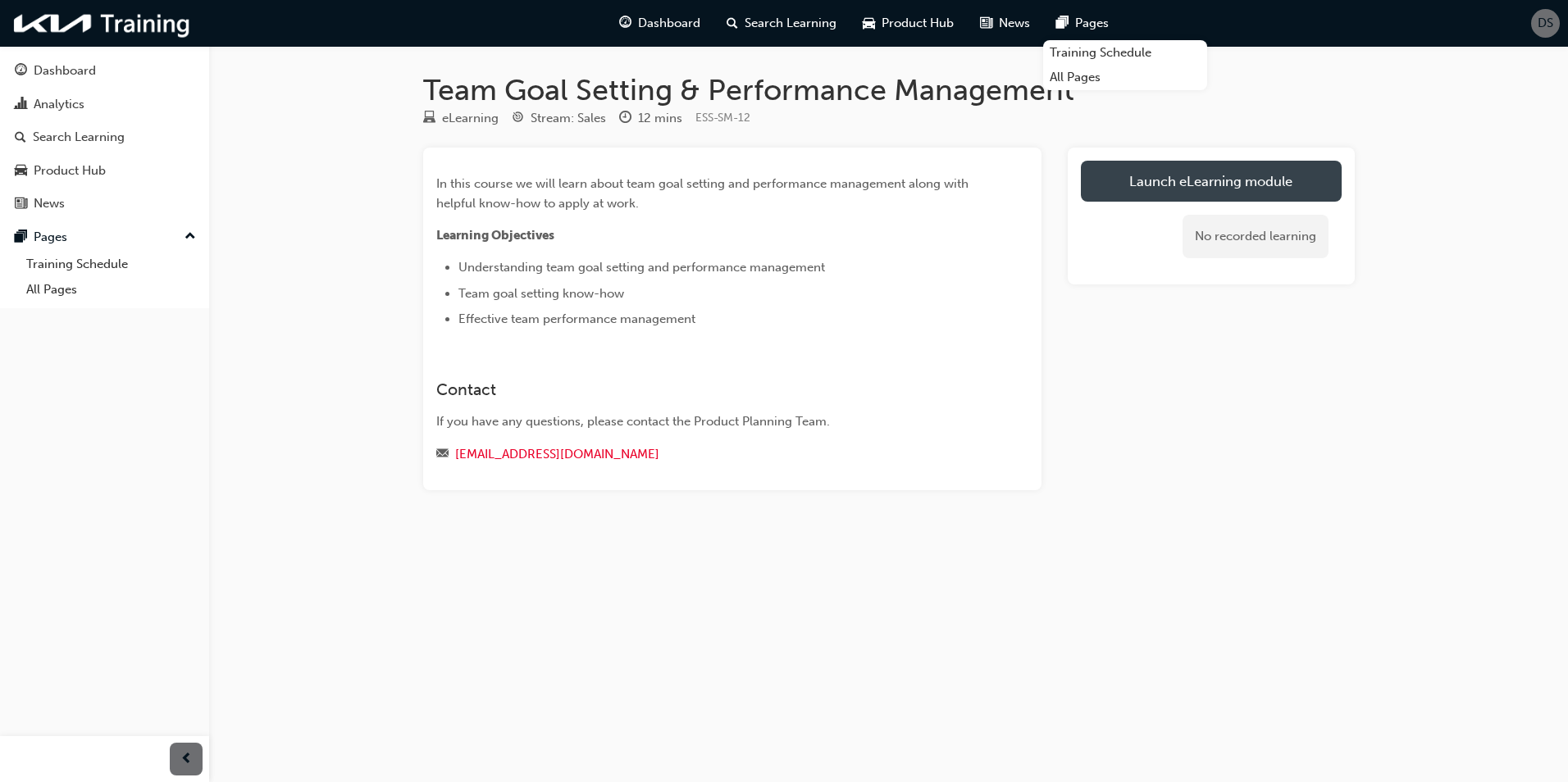
click at [1156, 173] on link "Launch eLearning module" at bounding box center [1212, 181] width 261 height 41
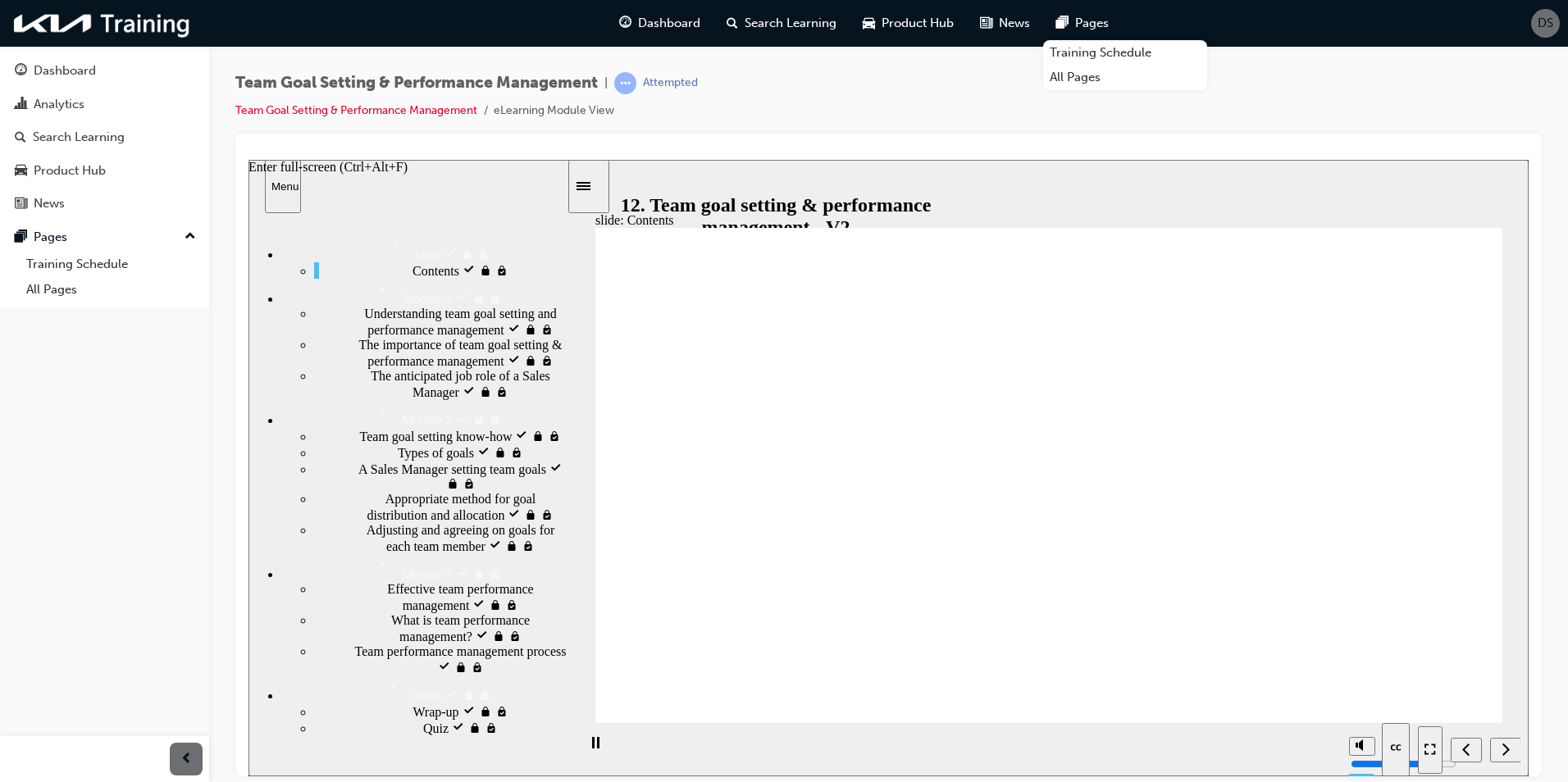
click at [1433, 751] on icon "Enter full-screen (Ctrl+Alt+F)" at bounding box center [1431, 749] width 12 height 12
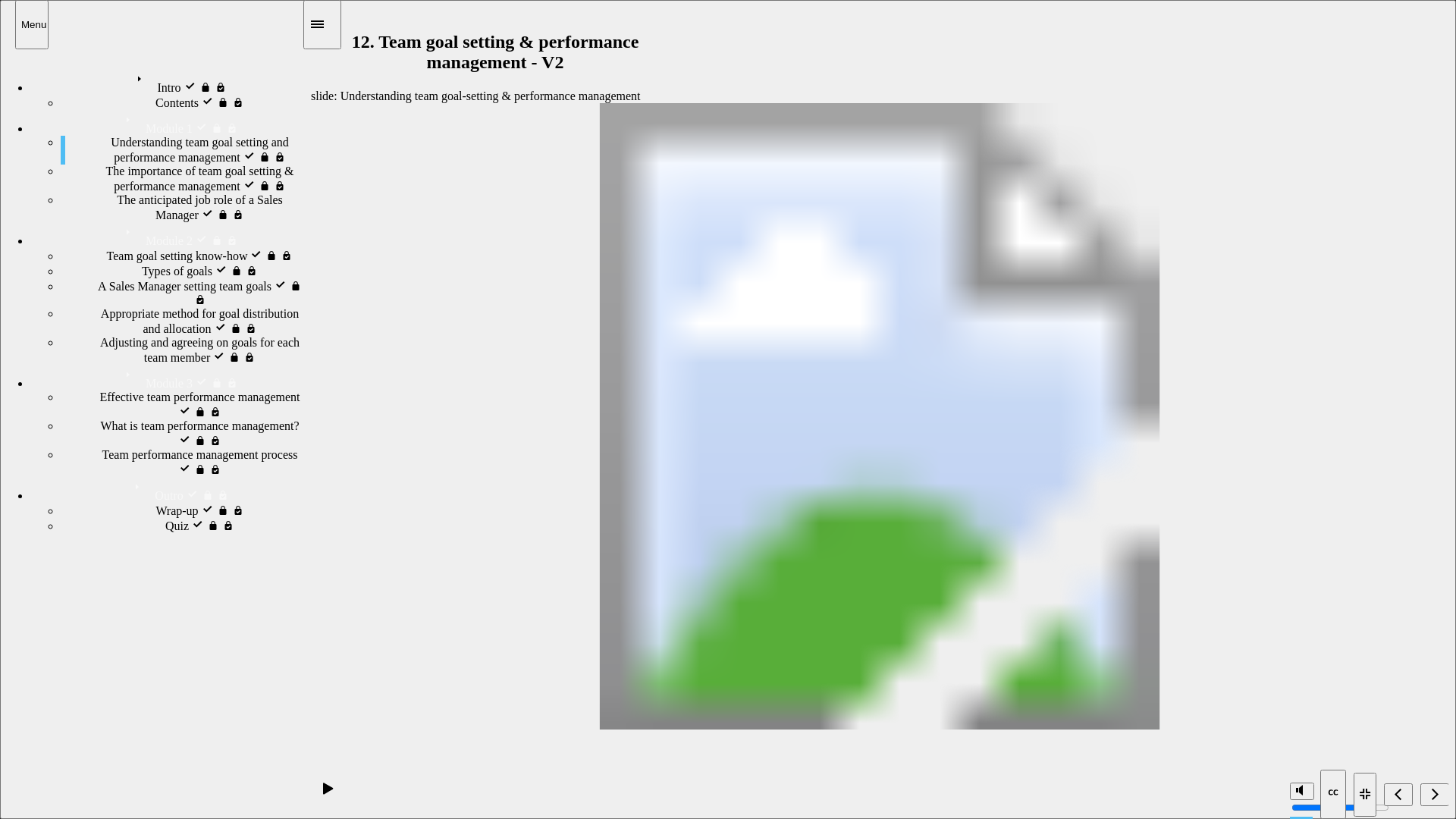
click at [326, 792] on icon "Pause (Ctrl+Alt+P)" at bounding box center [329, 788] width 7 height 11
click at [323, 793] on icon "Play (Ctrl+Alt+P)" at bounding box center [328, 788] width 10 height 12
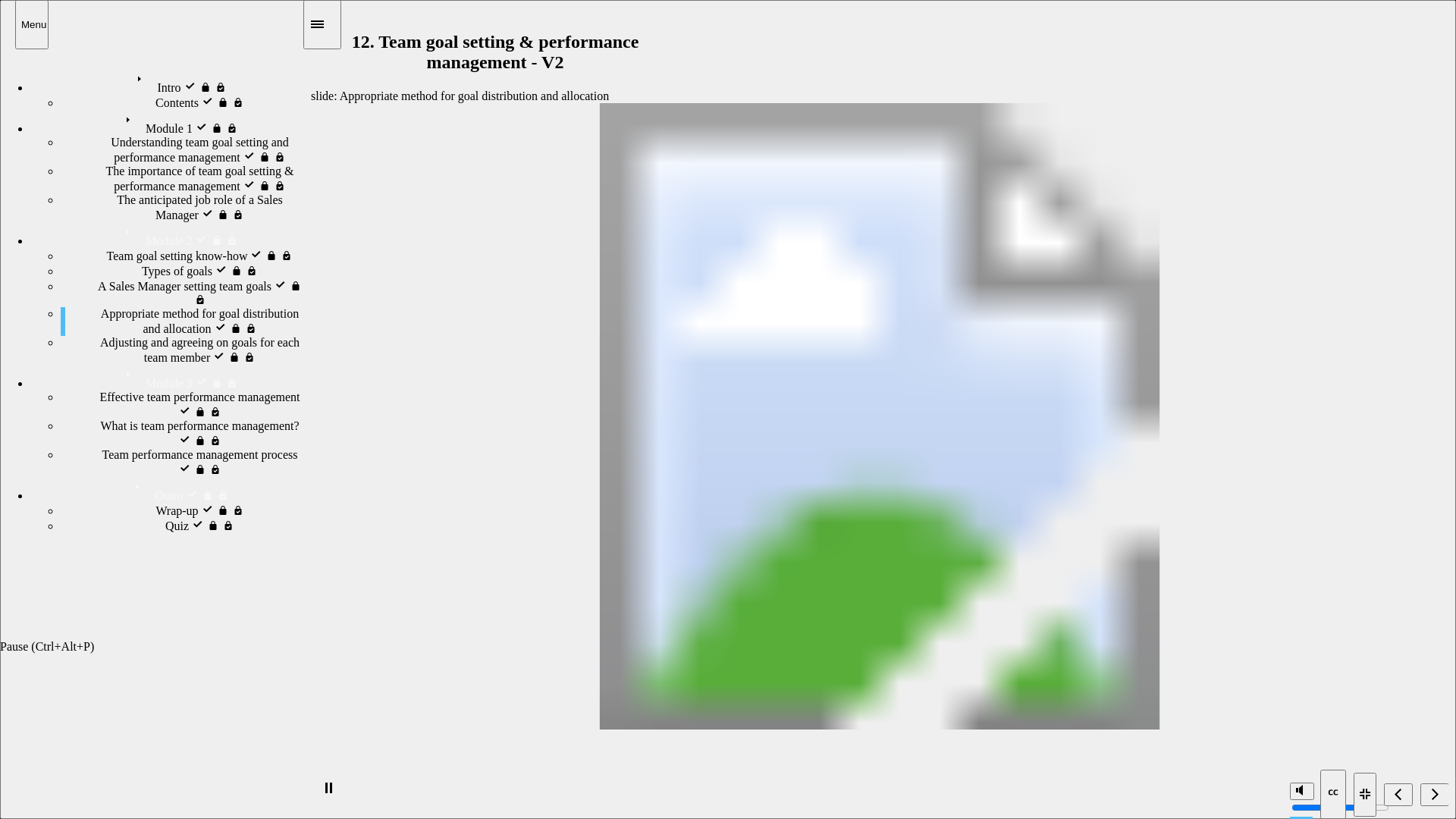
click at [330, 791] on rect "Pause (Ctrl+Alt+P)" at bounding box center [330, 788] width 2 height 11
click at [325, 795] on icon "Play (Ctrl+Alt+P)" at bounding box center [329, 789] width 11 height 13
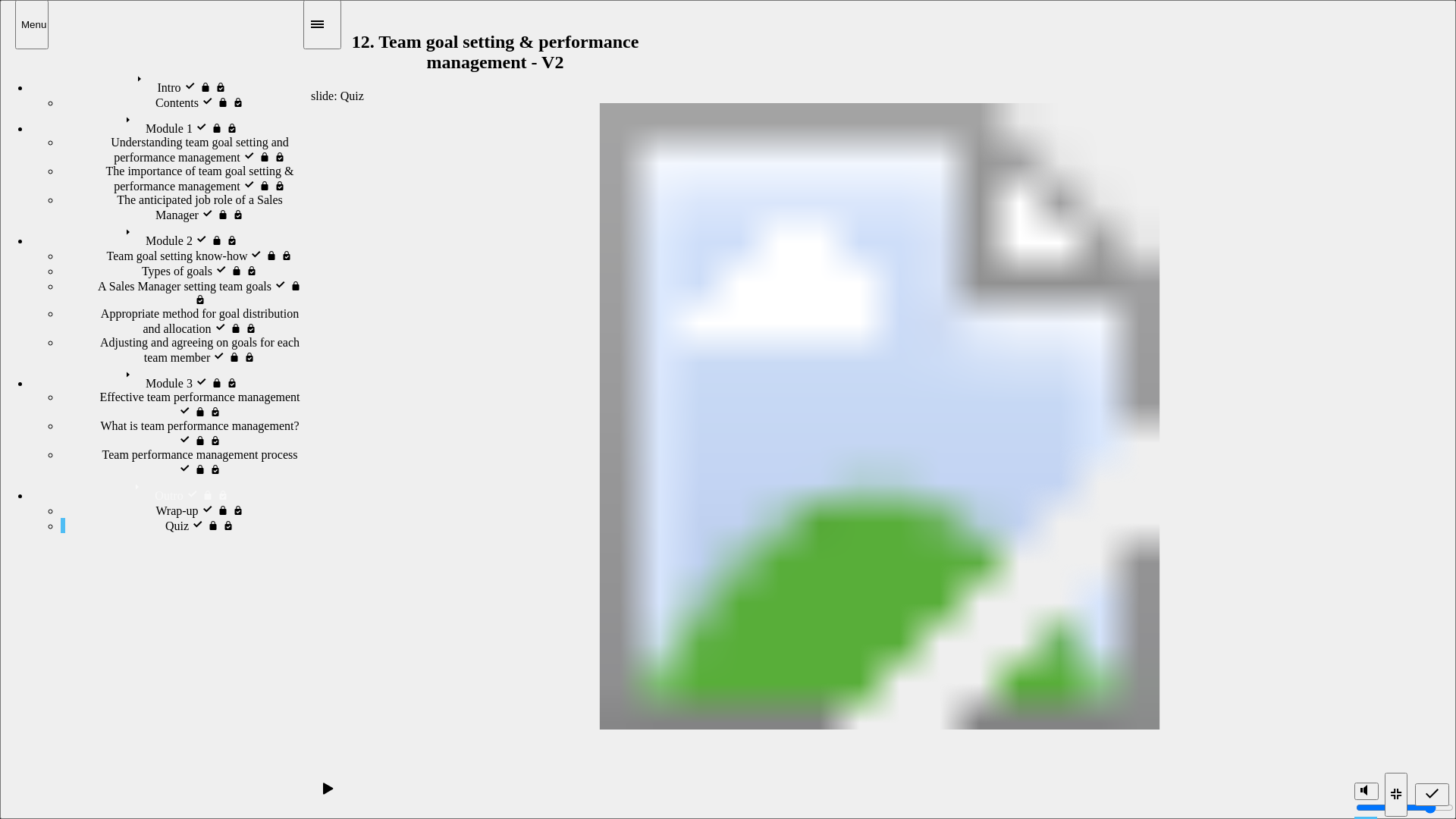
radio input "true"
drag, startPoint x: 1277, startPoint y: 524, endPoint x: 501, endPoint y: 366, distance: 791.9
drag, startPoint x: 1294, startPoint y: 446, endPoint x: 965, endPoint y: 359, distance: 340.3
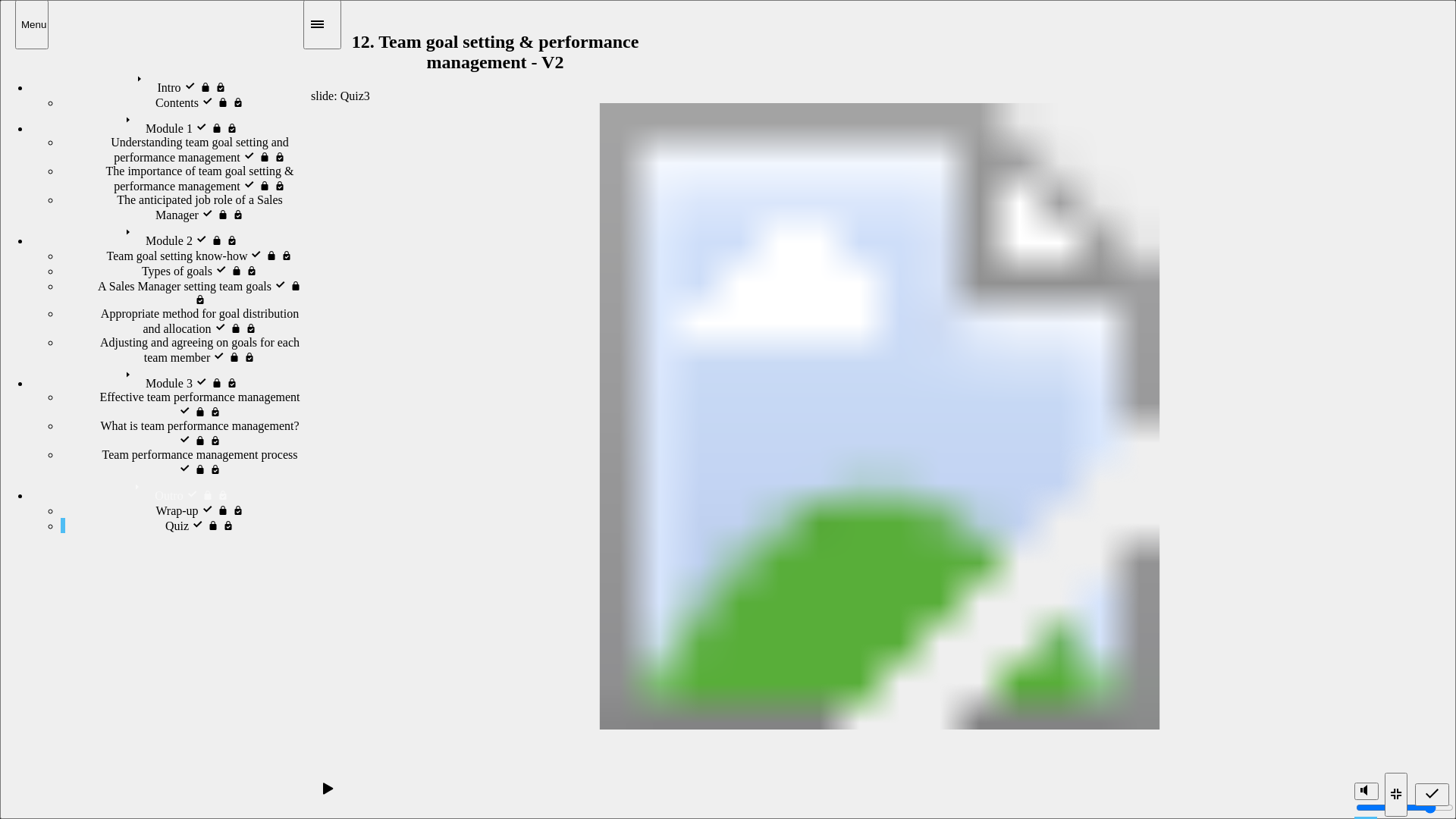
radio input "true"
drag, startPoint x: 1365, startPoint y: 695, endPoint x: 896, endPoint y: 547, distance: 491.8
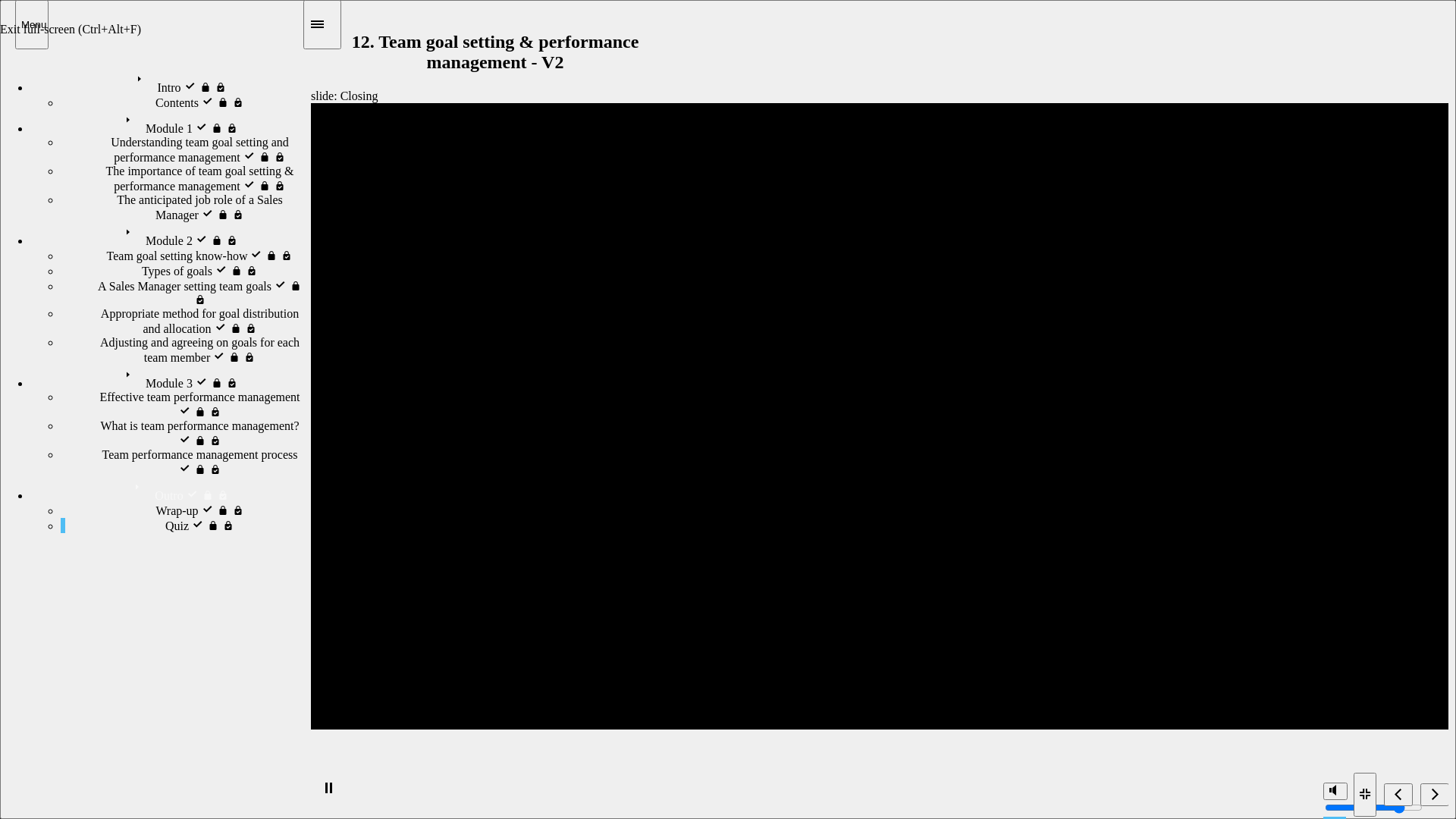
click at [1368, 797] on icon "Exit full-screen (Ctrl+Alt+F)" at bounding box center [1365, 795] width 12 height 11
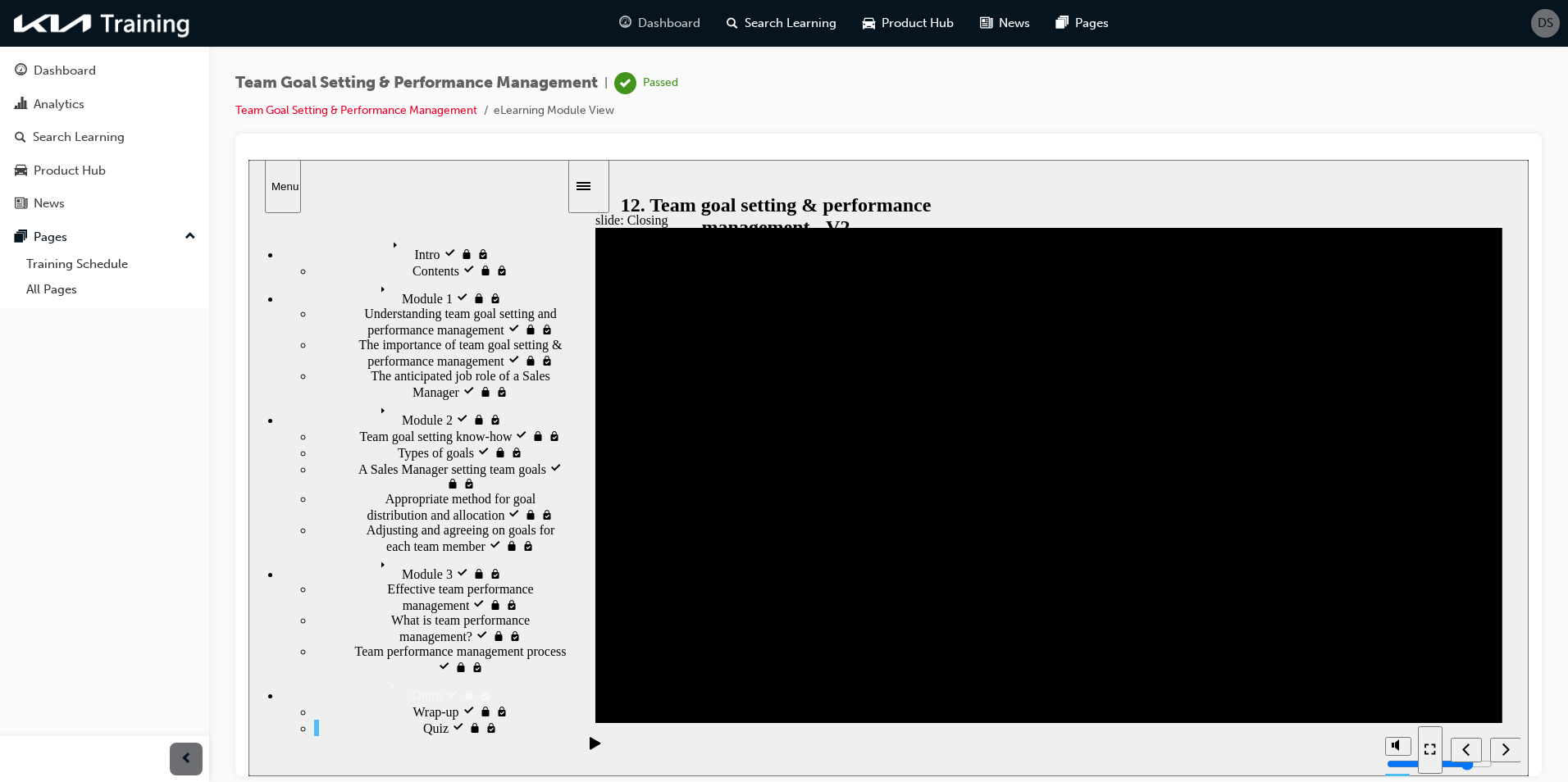
click at [654, 20] on span "Dashboard" at bounding box center [670, 23] width 63 height 19
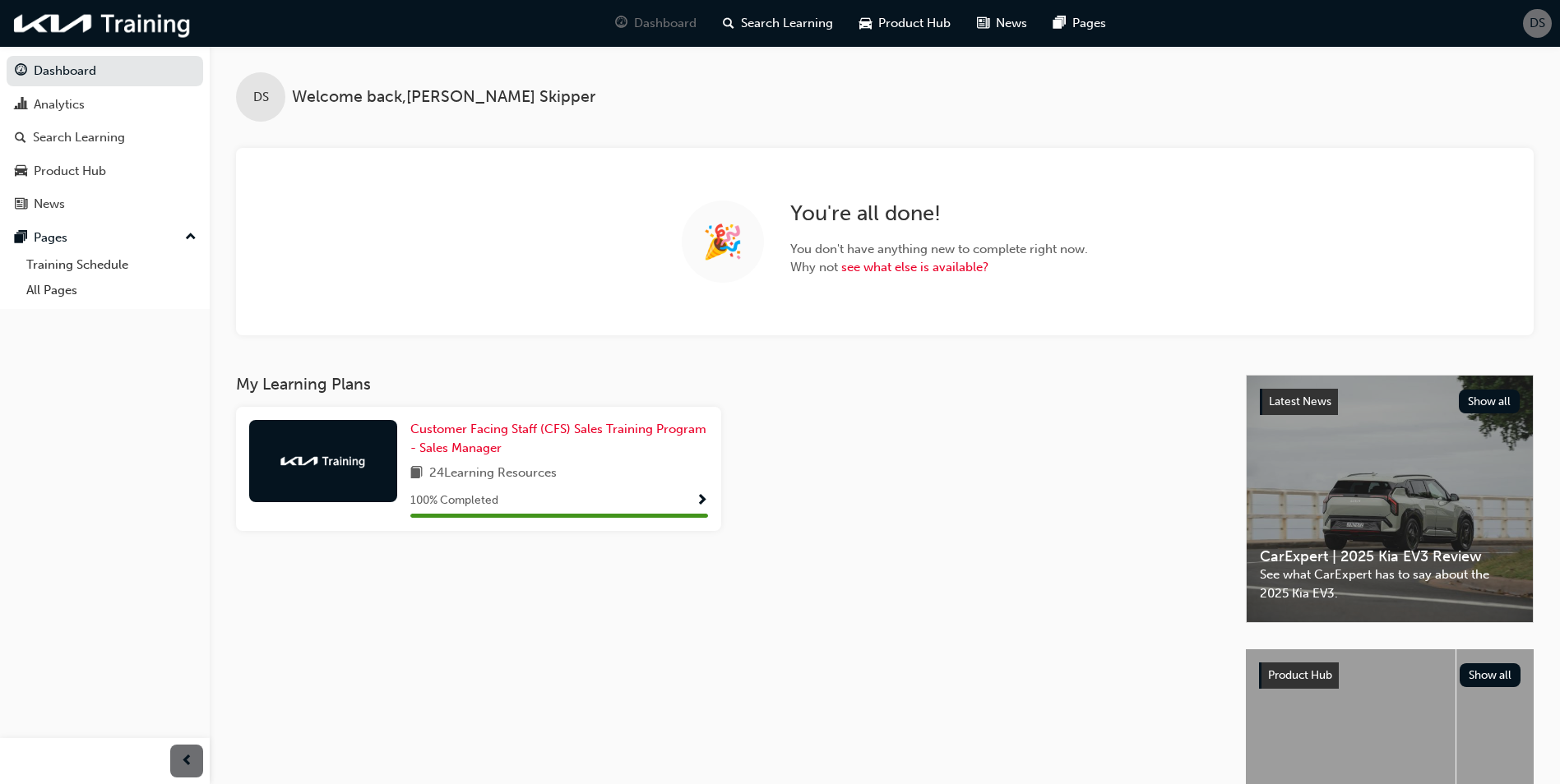
click at [946, 389] on h3 "My Learning Plans" at bounding box center [727, 384] width 984 height 19
